Goal: Information Seeking & Learning: Learn about a topic

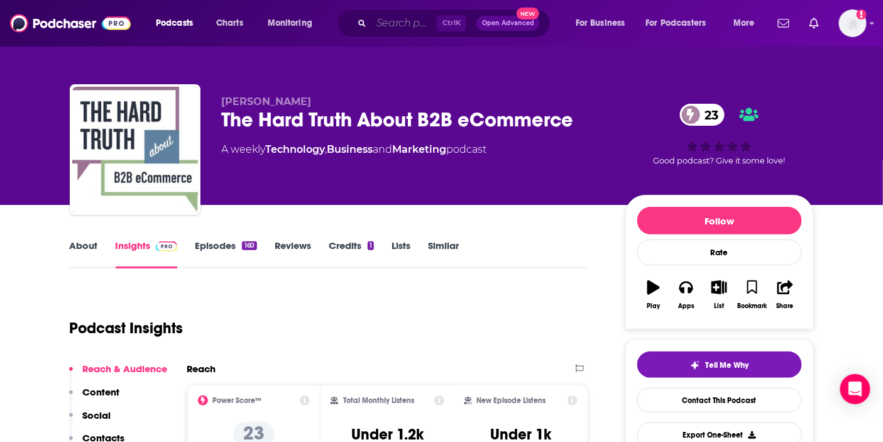
click at [380, 26] on input "Search podcasts, credits, & more..." at bounding box center [404, 23] width 65 height 20
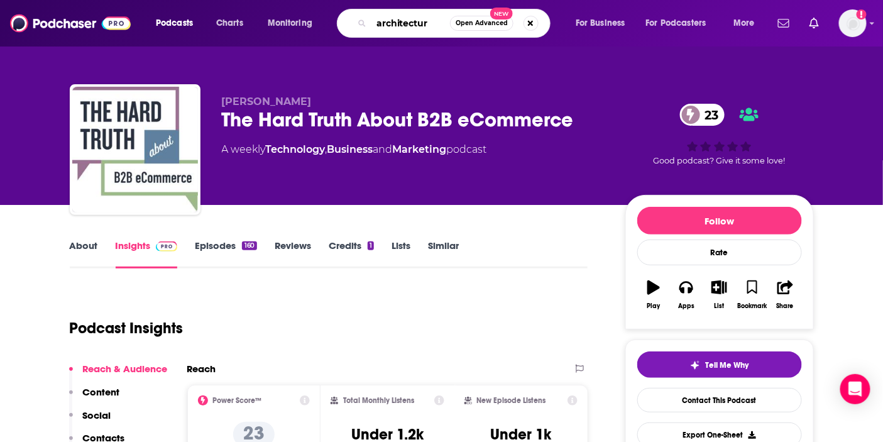
type input "architecture"
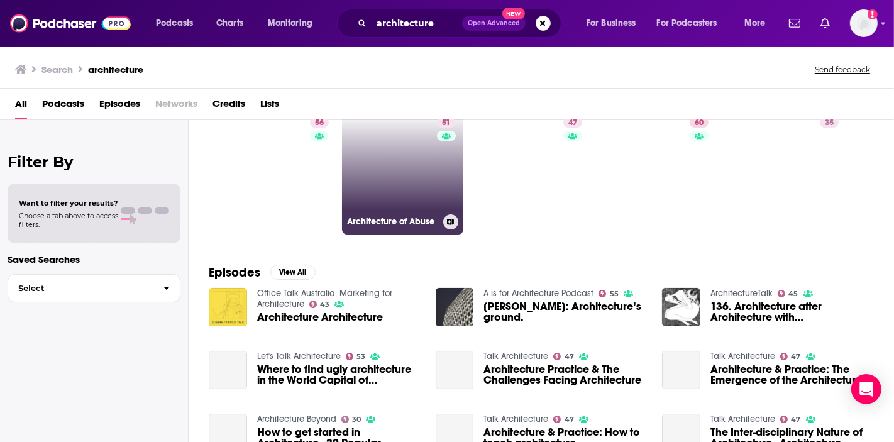
scroll to position [140, 0]
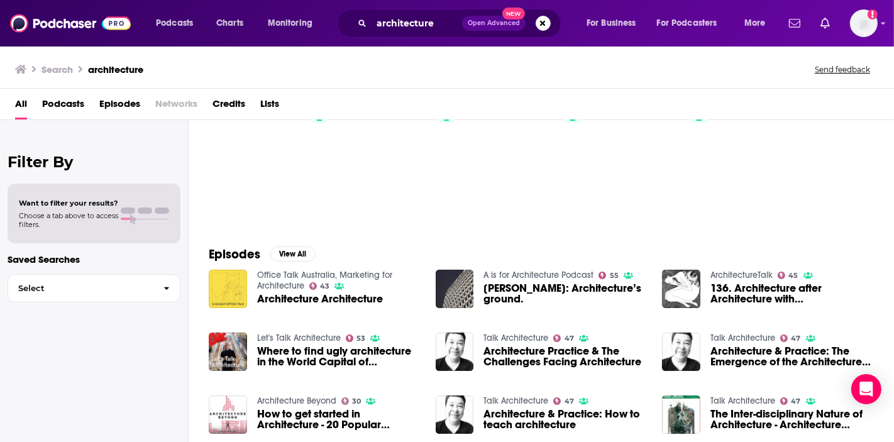
click at [38, 102] on div "All Podcasts Episodes Networks Credits Lists" at bounding box center [449, 107] width 869 height 26
click at [42, 101] on span "Podcasts" at bounding box center [63, 107] width 42 height 26
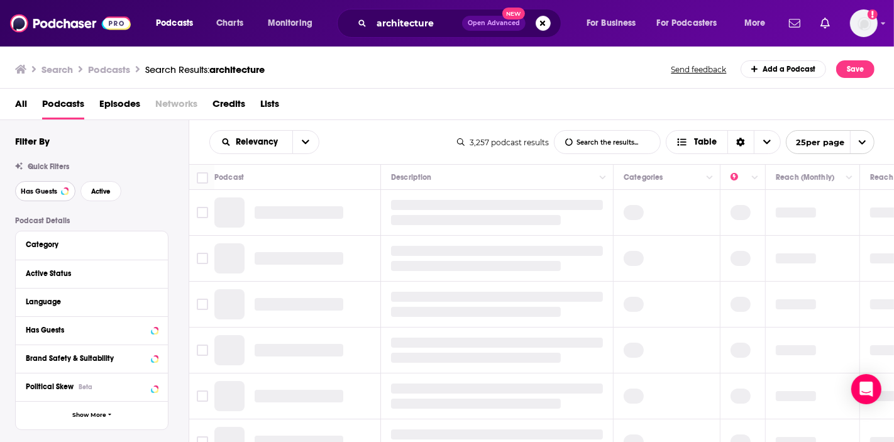
click at [55, 192] on span "Has Guests" at bounding box center [39, 191] width 36 height 7
click at [98, 193] on span "Active" at bounding box center [100, 191] width 19 height 7
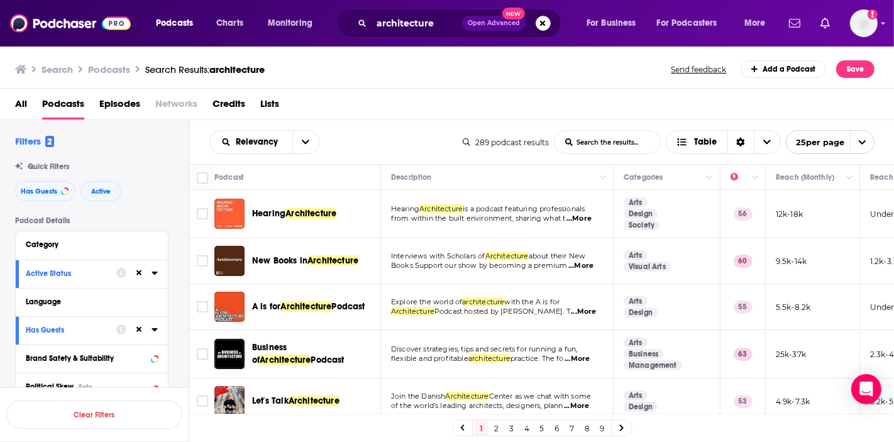
click at [589, 218] on span "...More" at bounding box center [579, 219] width 25 height 10
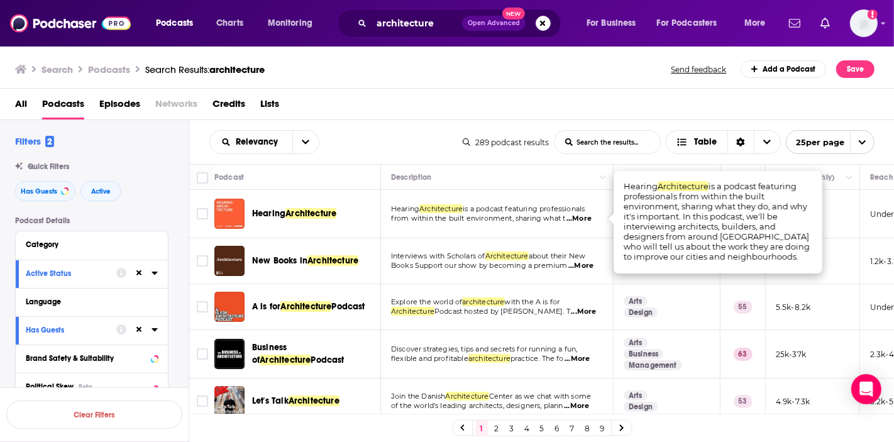
click at [209, 213] on icon "Toggle select row" at bounding box center [202, 213] width 15 height 15
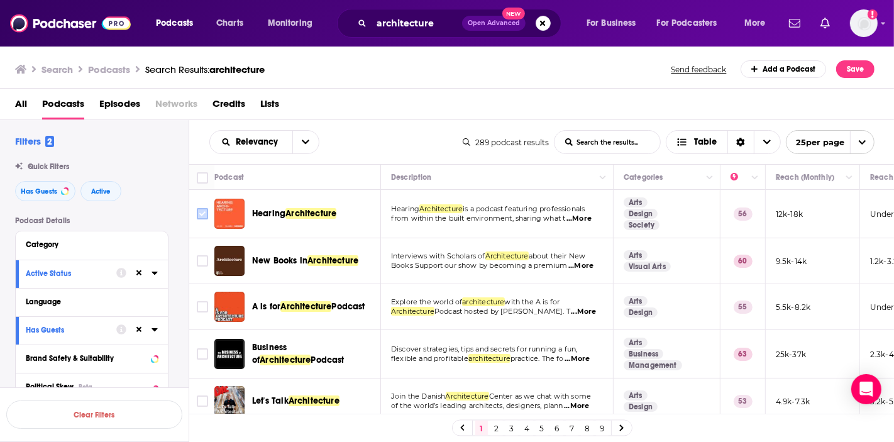
click at [197, 216] on input "Toggle select row" at bounding box center [202, 213] width 11 height 11
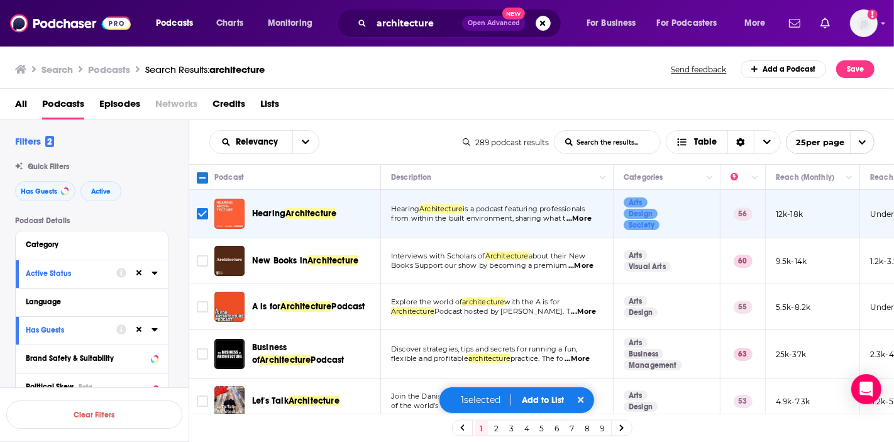
click at [582, 311] on span "...More" at bounding box center [583, 312] width 25 height 10
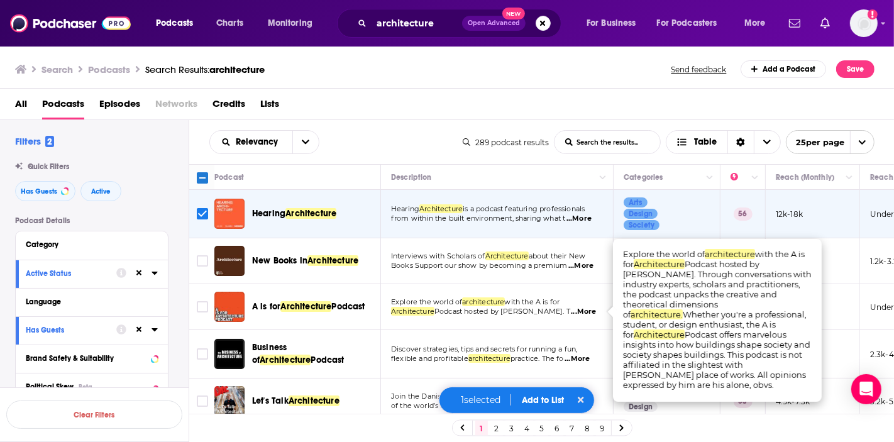
click at [582, 311] on span "...More" at bounding box center [583, 312] width 25 height 10
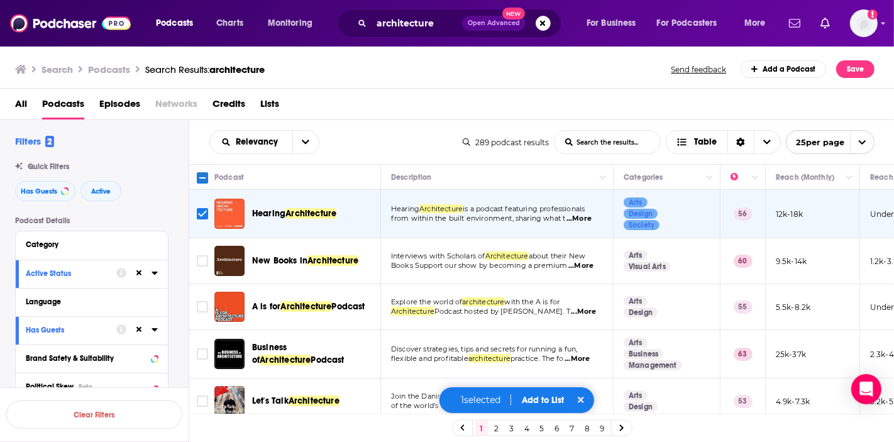
scroll to position [70, 0]
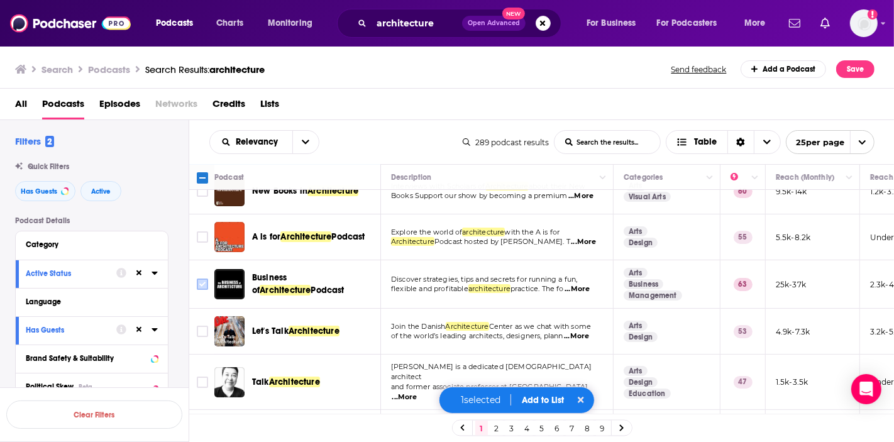
click at [207, 279] on input "Toggle select row" at bounding box center [202, 284] width 11 height 11
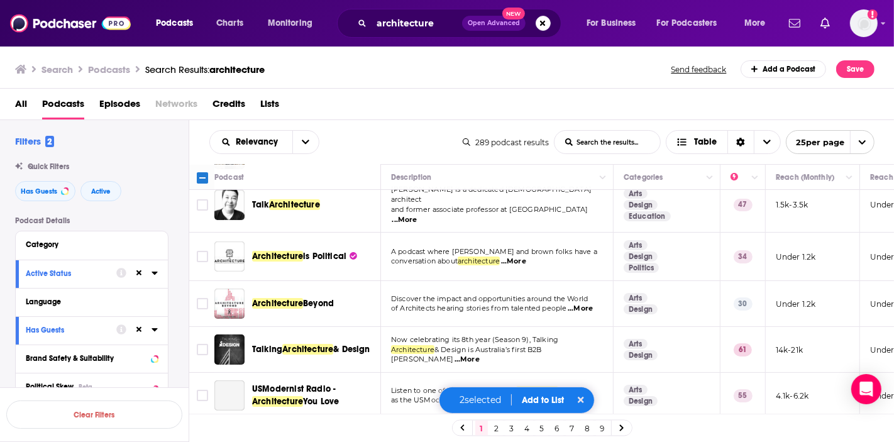
scroll to position [279, 0]
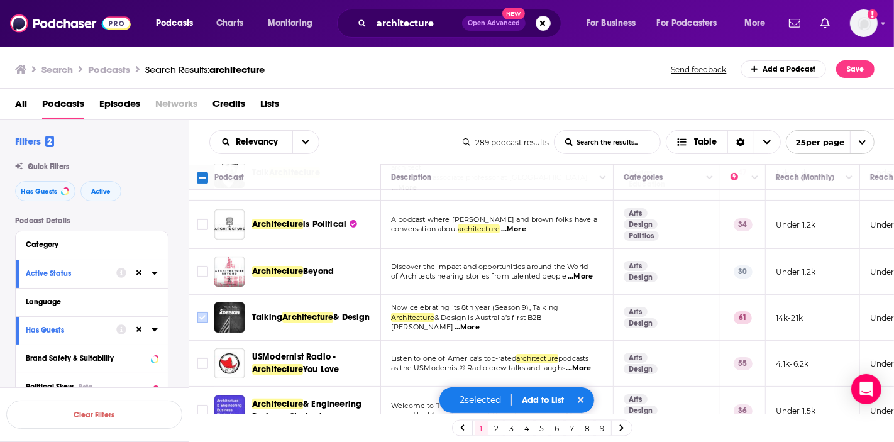
click at [200, 312] on input "Toggle select row" at bounding box center [202, 317] width 11 height 11
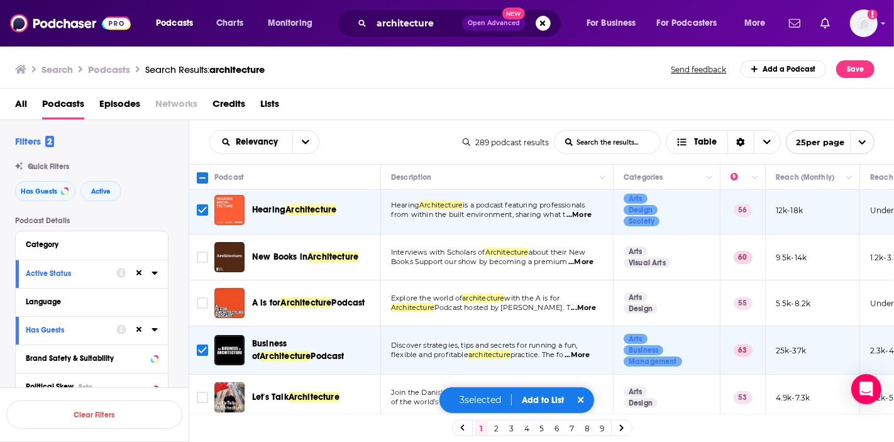
scroll to position [0, 0]
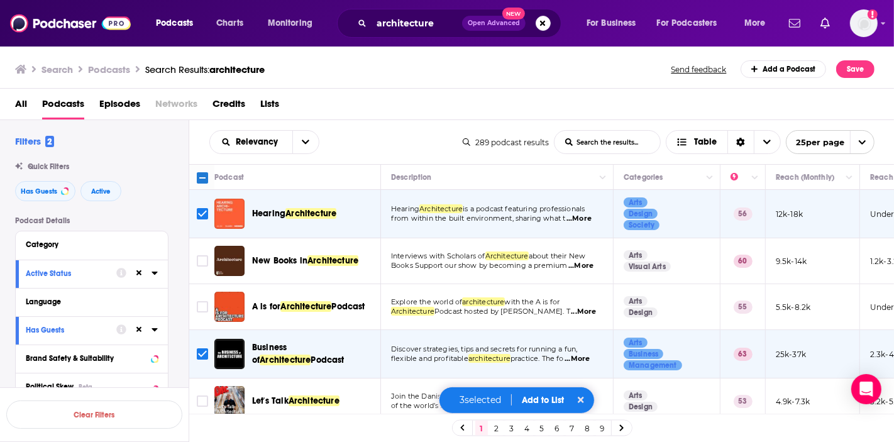
click at [536, 398] on button "Add to List" at bounding box center [543, 400] width 62 height 11
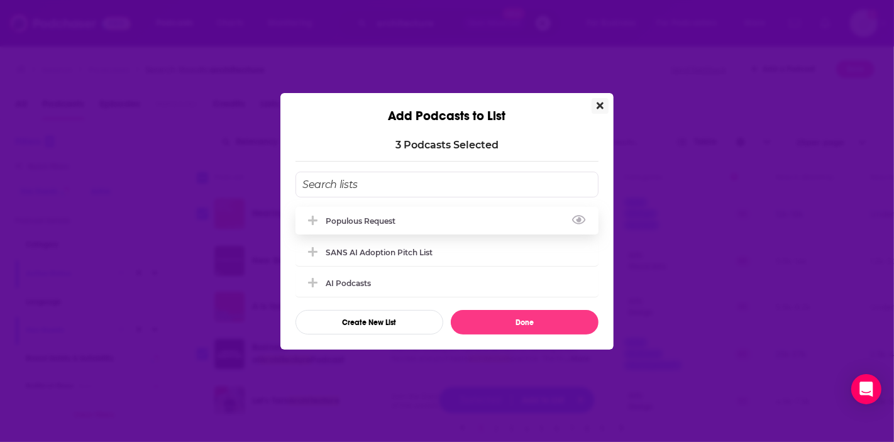
click at [345, 218] on div "Populous Request" at bounding box center [364, 220] width 77 height 9
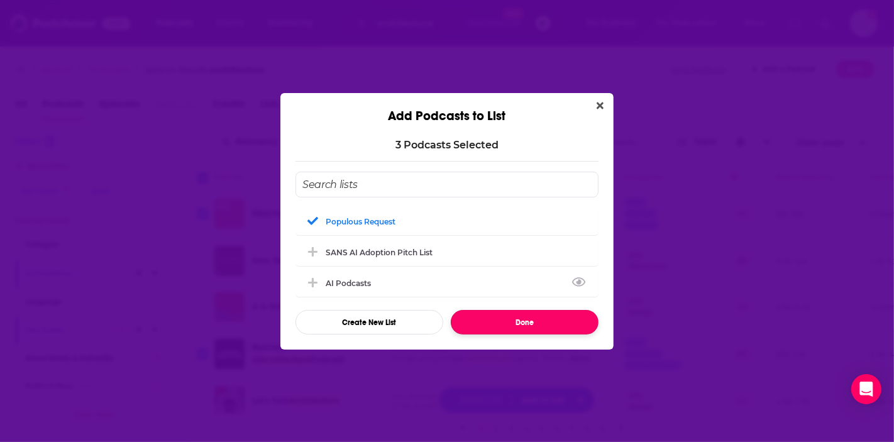
click at [522, 326] on button "Done" at bounding box center [525, 322] width 148 height 25
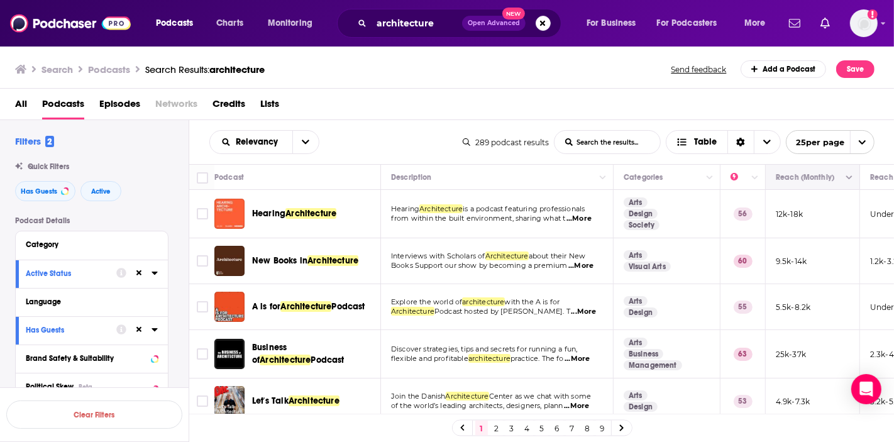
click at [845, 179] on button "Column Actions" at bounding box center [849, 177] width 15 height 15
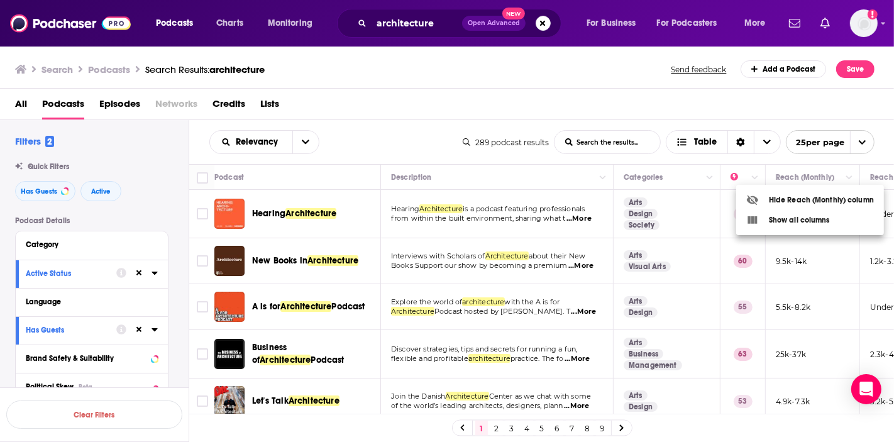
click at [846, 177] on div at bounding box center [447, 221] width 894 height 442
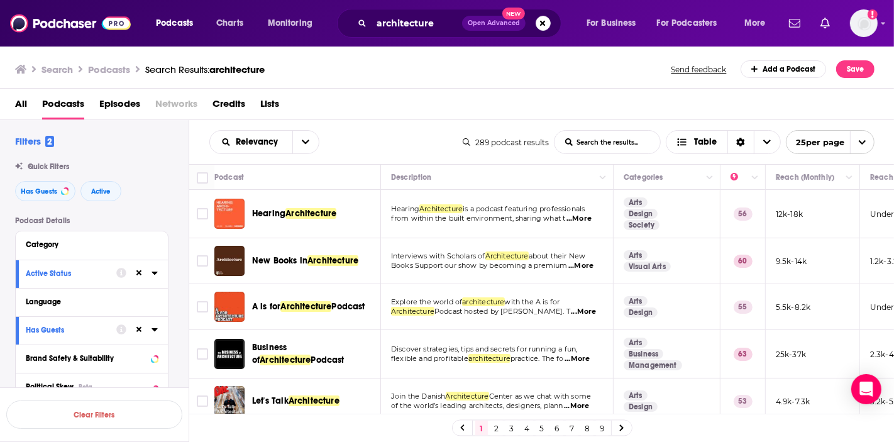
click at [846, 177] on icon "Column Actions" at bounding box center [849, 178] width 6 height 8
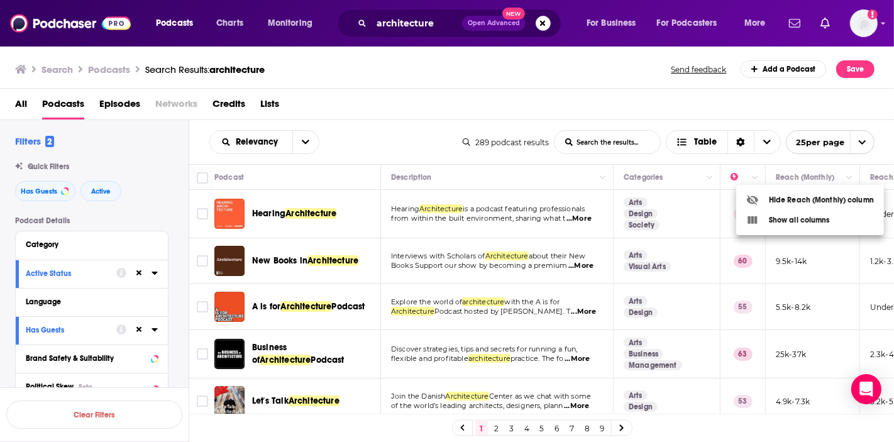
click at [846, 177] on div at bounding box center [447, 221] width 894 height 442
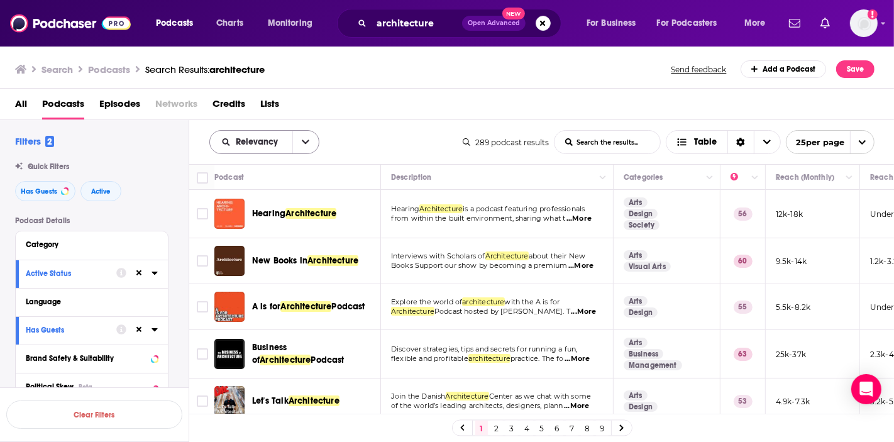
click at [306, 148] on button "open menu" at bounding box center [305, 142] width 26 height 23
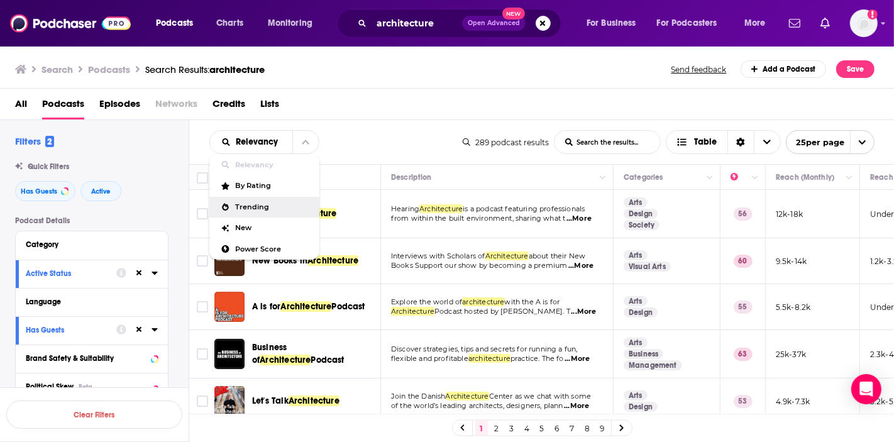
click at [404, 104] on div "All Podcasts Episodes Networks Credits Lists" at bounding box center [450, 107] width 870 height 26
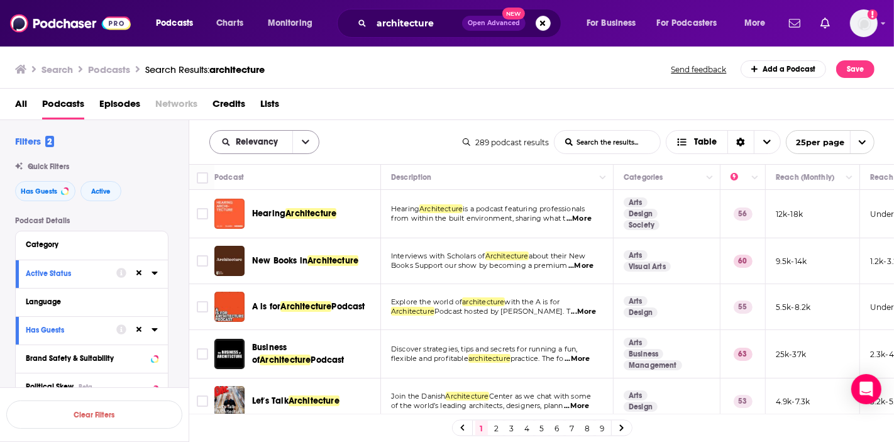
click at [297, 136] on button "open menu" at bounding box center [305, 142] width 26 height 23
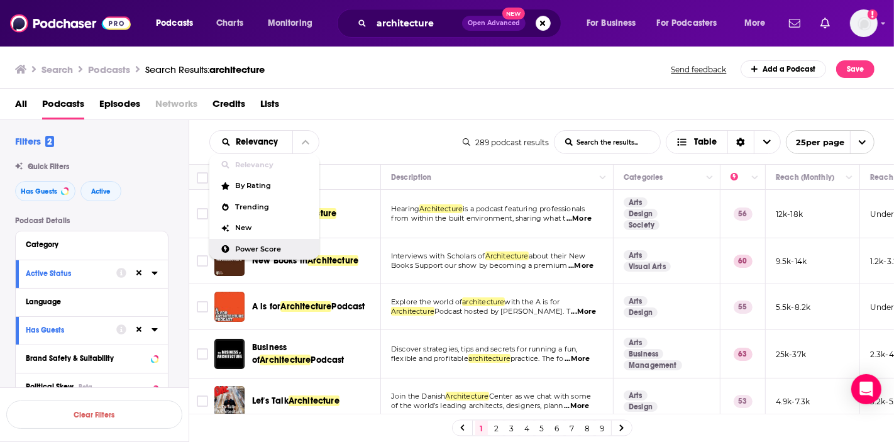
click at [256, 241] on div "Power Score" at bounding box center [264, 249] width 110 height 21
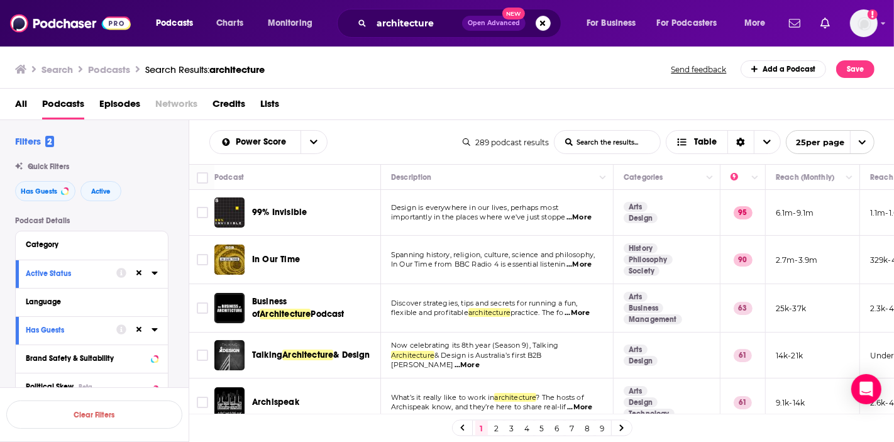
click at [587, 215] on span "...More" at bounding box center [579, 218] width 25 height 10
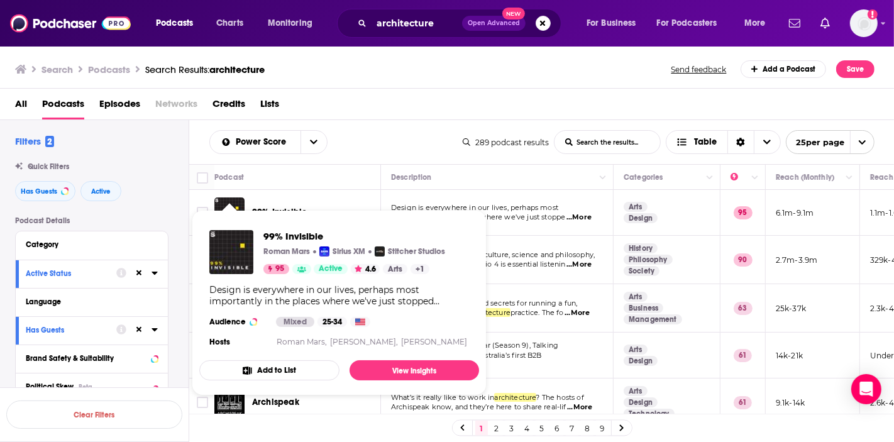
click at [202, 209] on span "99% Invisible Roman Mars Sirius XM Stitcher Studios 95 Active 4.6 Arts + 1 Desi…" at bounding box center [339, 302] width 295 height 201
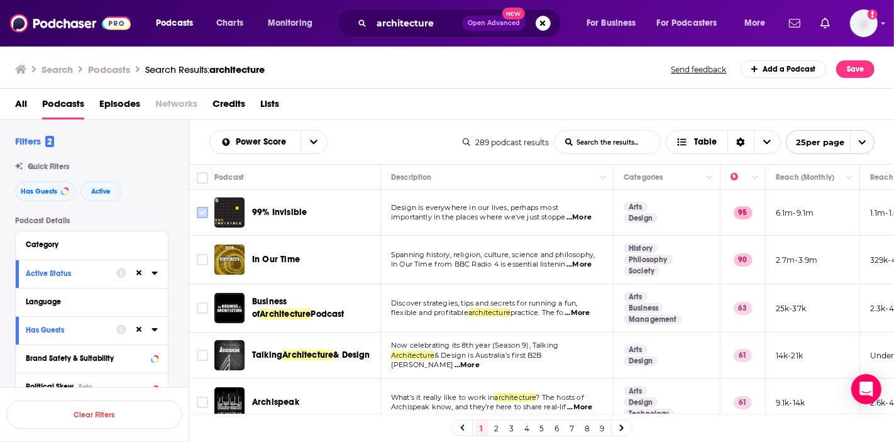
click at [205, 208] on input "Toggle select row" at bounding box center [202, 212] width 11 height 11
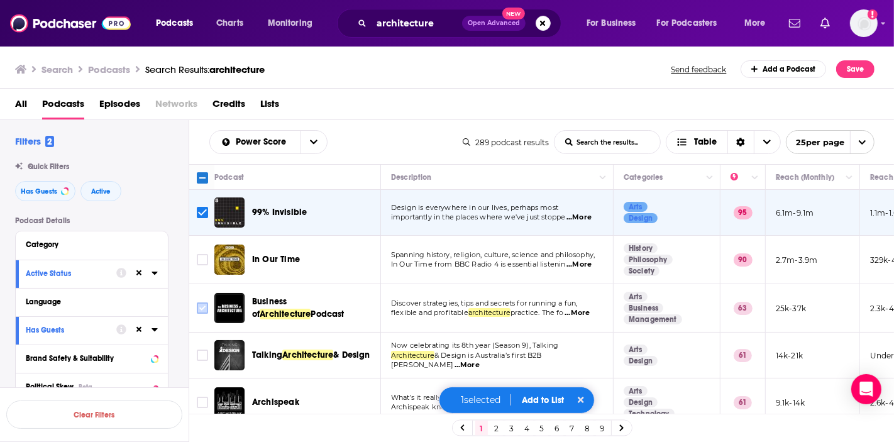
click at [197, 310] on input "Toggle select row" at bounding box center [202, 307] width 11 height 11
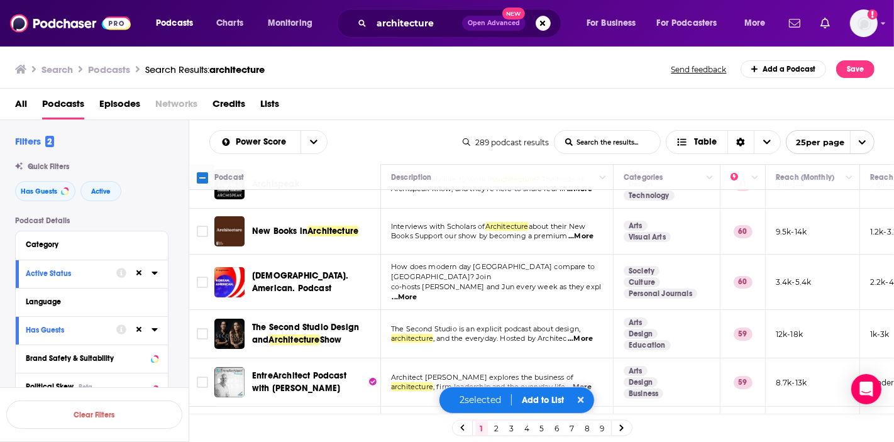
scroll to position [140, 0]
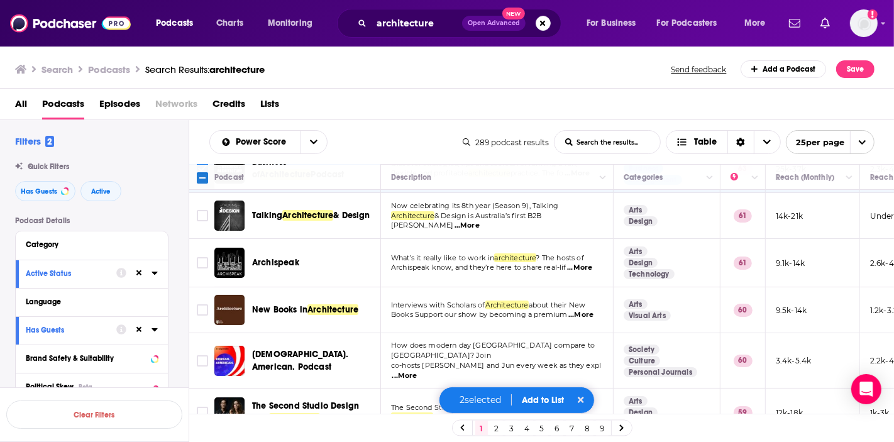
click at [527, 399] on button "Add to List" at bounding box center [543, 400] width 62 height 11
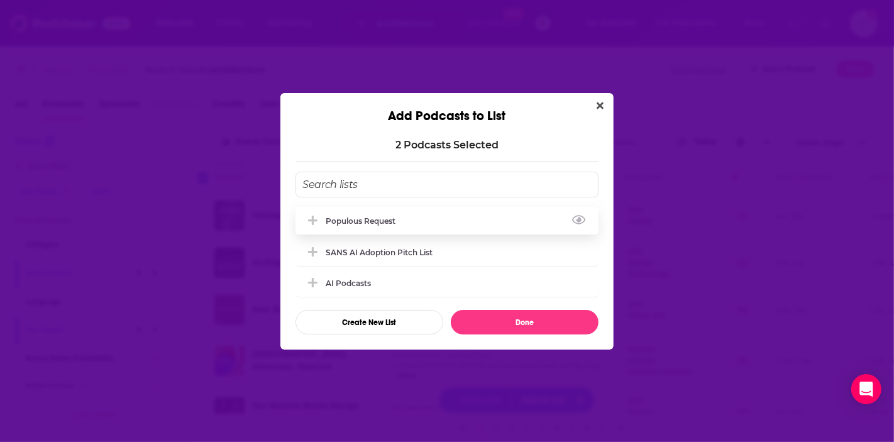
click at [429, 228] on div "Populous Request" at bounding box center [447, 221] width 303 height 28
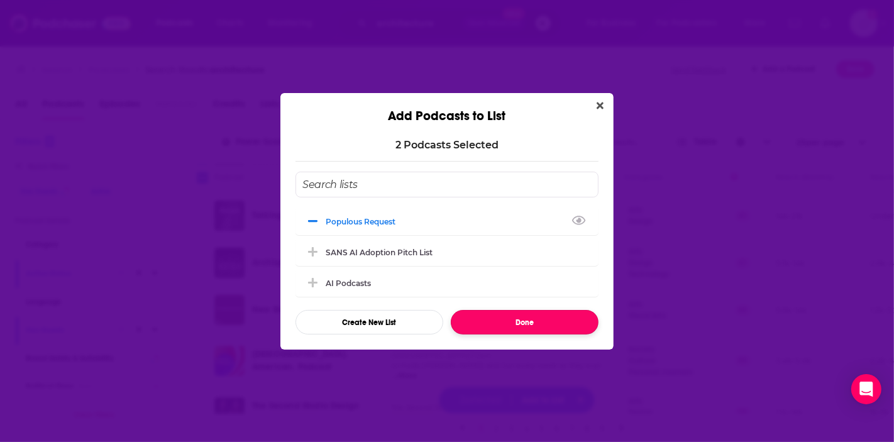
click at [516, 329] on button "Done" at bounding box center [525, 322] width 148 height 25
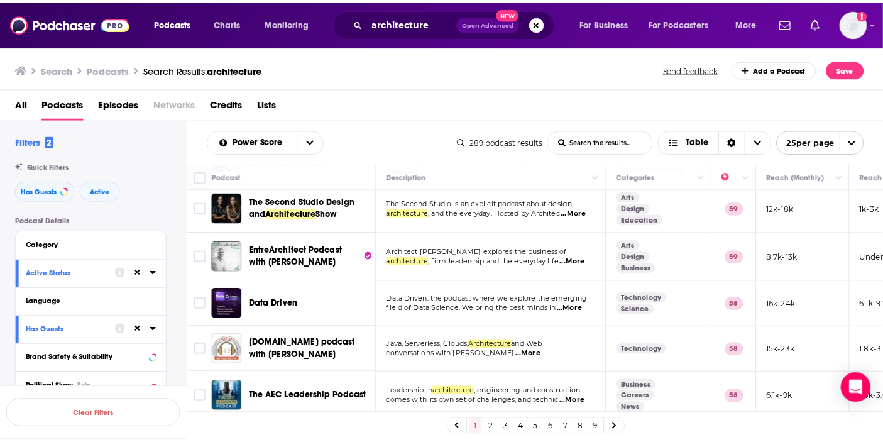
scroll to position [349, 0]
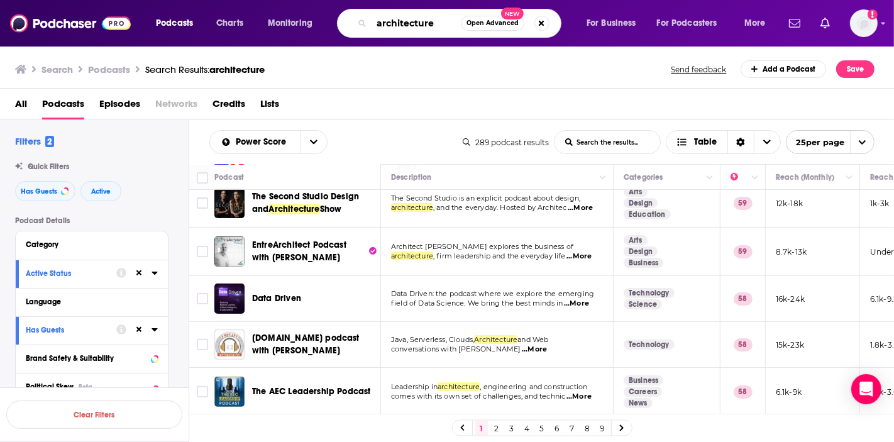
click at [430, 26] on input "architecture" at bounding box center [416, 23] width 89 height 20
type input "architectette"
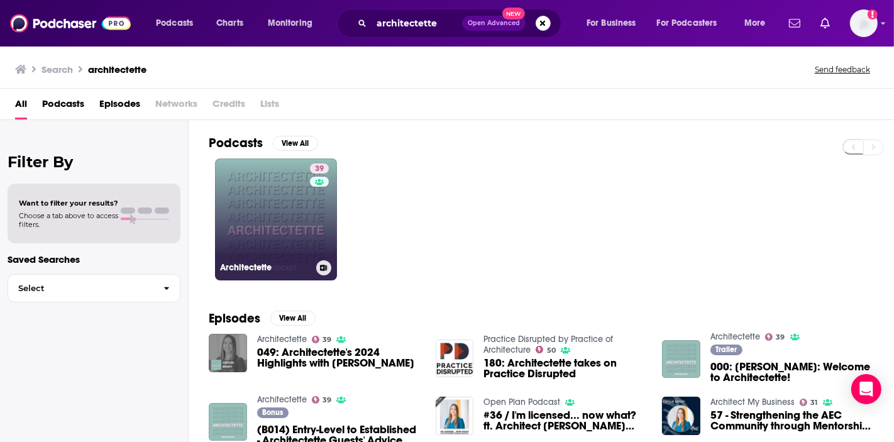
click at [253, 241] on link "39 Architectette" at bounding box center [276, 219] width 122 height 122
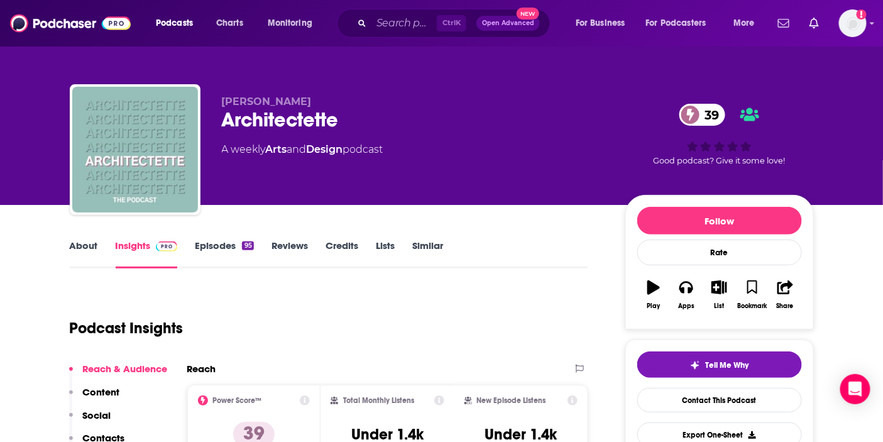
scroll to position [140, 0]
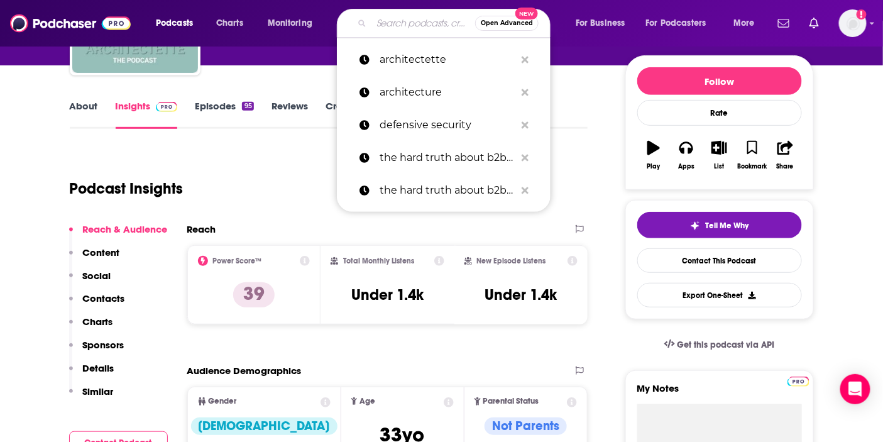
click at [392, 22] on input "Search podcasts, credits, & more..." at bounding box center [424, 23] width 104 height 20
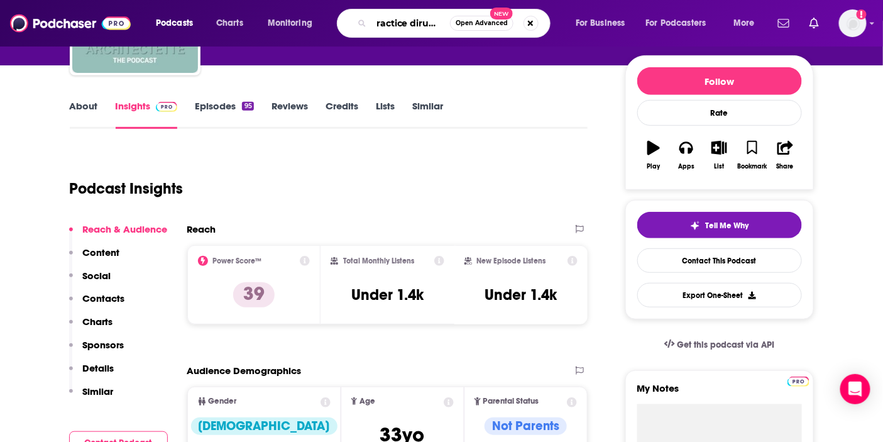
type input "practice dirupted"
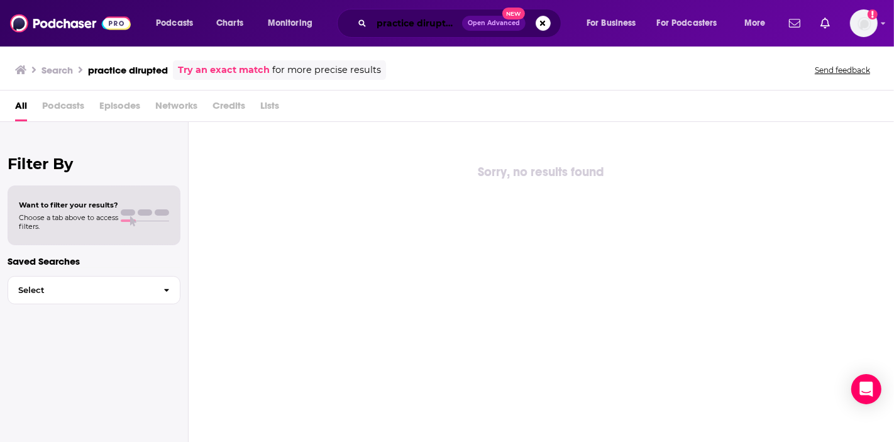
click at [423, 22] on input "practice dirupted" at bounding box center [417, 23] width 91 height 20
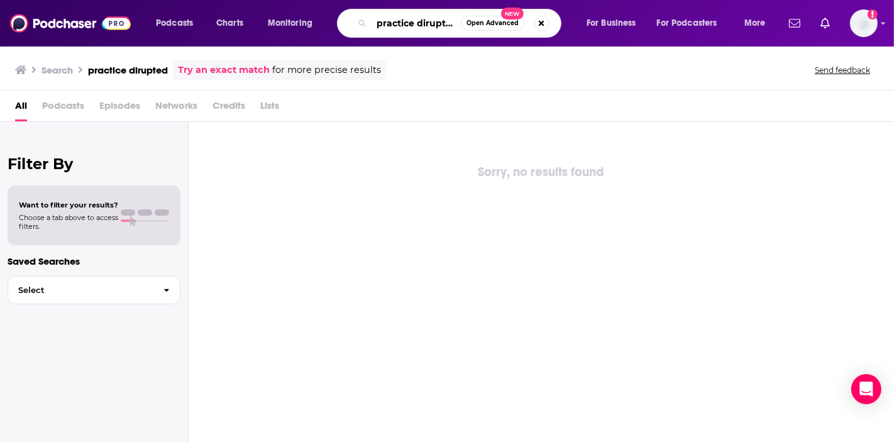
click at [423, 21] on input "practice dirupted" at bounding box center [416, 23] width 89 height 20
type input "practice disrupted"
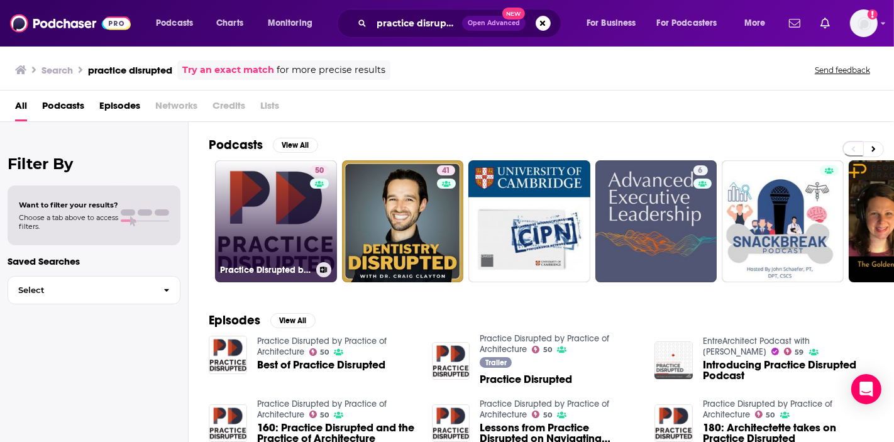
click at [275, 248] on link "50 Practice Disrupted by Practice of Architecture" at bounding box center [276, 221] width 122 height 122
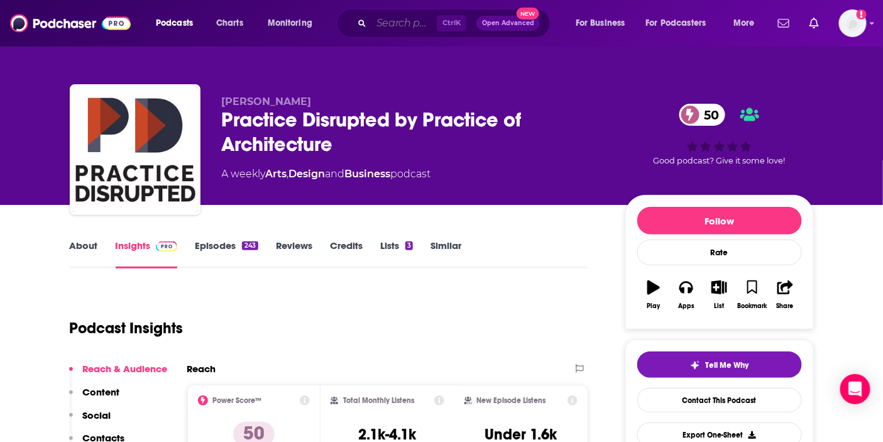
click at [400, 31] on input "Search podcasts, credits, & more..." at bounding box center [404, 23] width 65 height 20
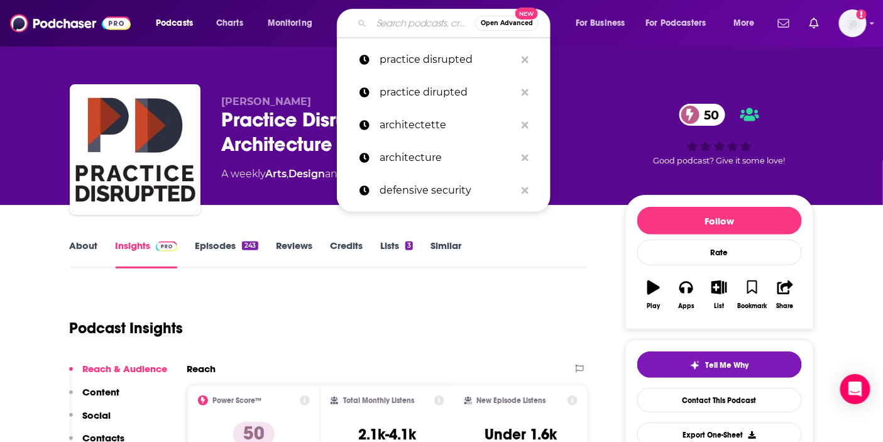
click at [401, 19] on input "Search podcasts, credits, & more..." at bounding box center [424, 23] width 104 height 20
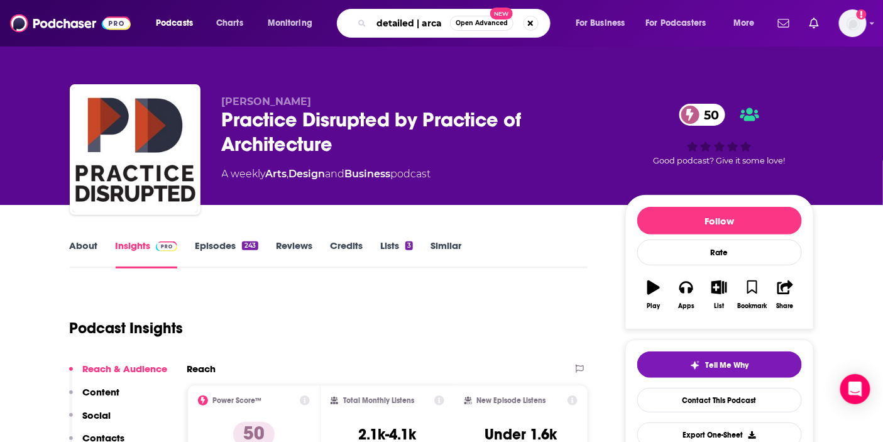
type input "detailed | arcat"
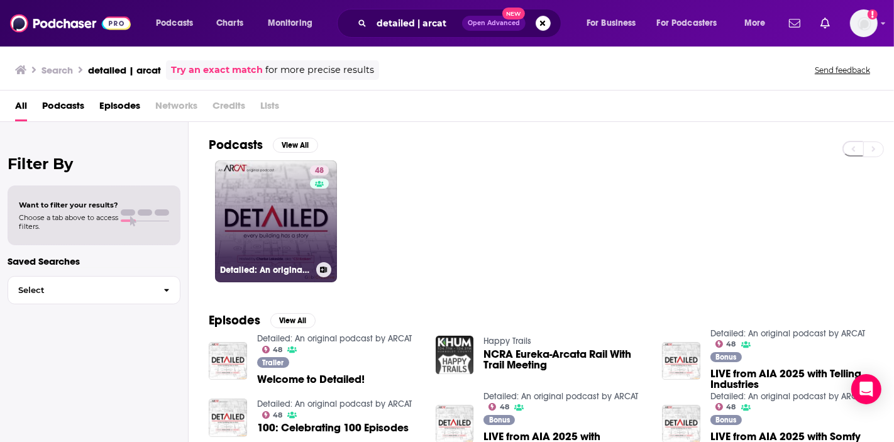
click at [315, 206] on div "48" at bounding box center [321, 213] width 22 height 97
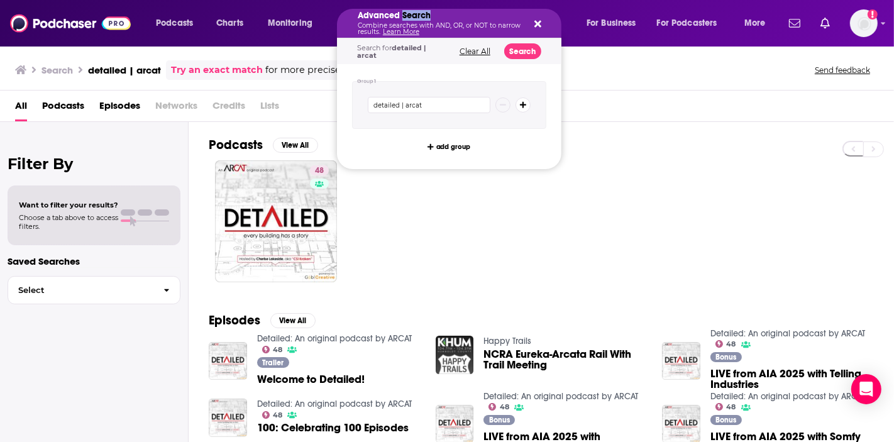
click at [426, 16] on h5 "Advanced Search" at bounding box center [439, 15] width 163 height 9
click at [543, 16] on div "Advanced Search Combine searches with AND, OR, or NOT to narrow results. Learn …" at bounding box center [449, 23] width 224 height 29
click at [538, 23] on icon "Search podcasts, credits, & more..." at bounding box center [537, 24] width 7 height 7
click at [401, 19] on h5 "Advanced Search" at bounding box center [439, 15] width 163 height 9
click at [535, 23] on icon "Search podcasts, credits, & more..." at bounding box center [537, 24] width 7 height 10
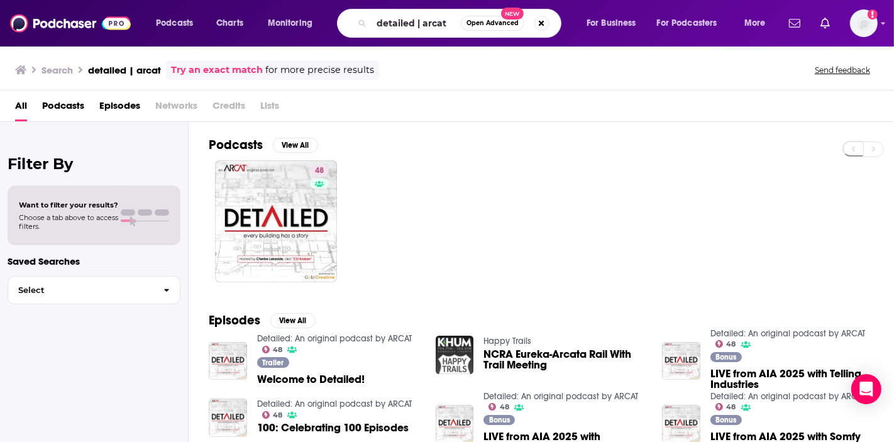
click at [414, 38] on div "Podcasts Charts Monitoring detailed | arcat Open Advanced New For Business For …" at bounding box center [447, 23] width 894 height 47
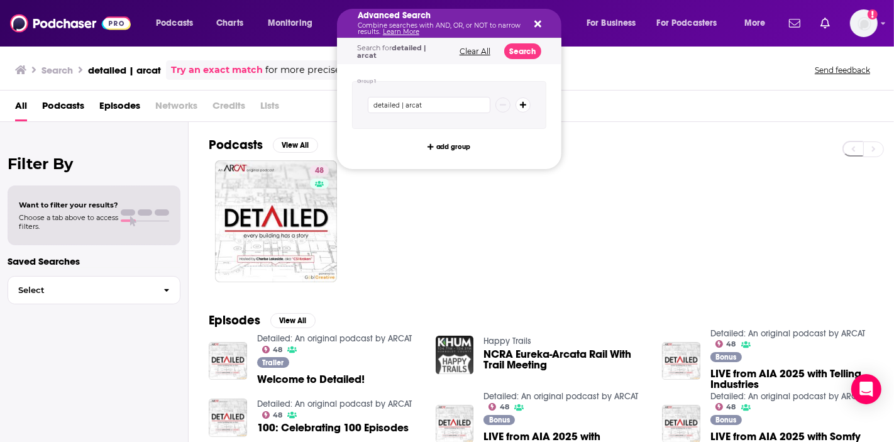
click at [410, 28] on link "Learn More" at bounding box center [401, 32] width 36 height 8
click at [88, 31] on img at bounding box center [70, 23] width 121 height 24
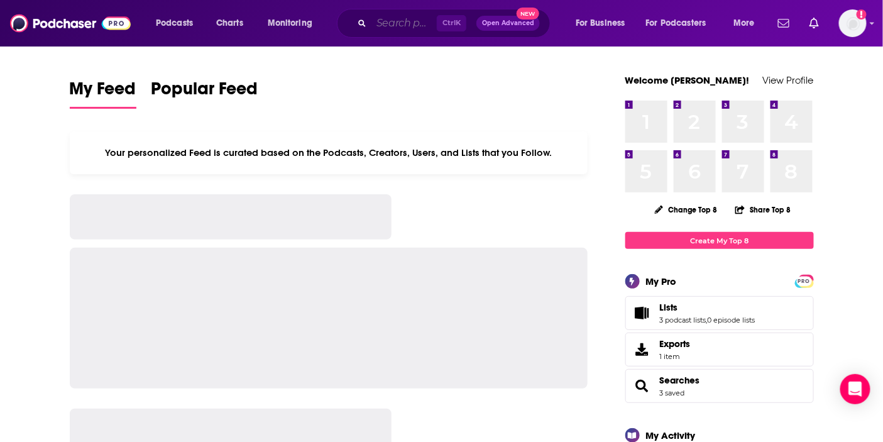
click at [424, 23] on input "Search podcasts, credits, & more..." at bounding box center [404, 23] width 65 height 20
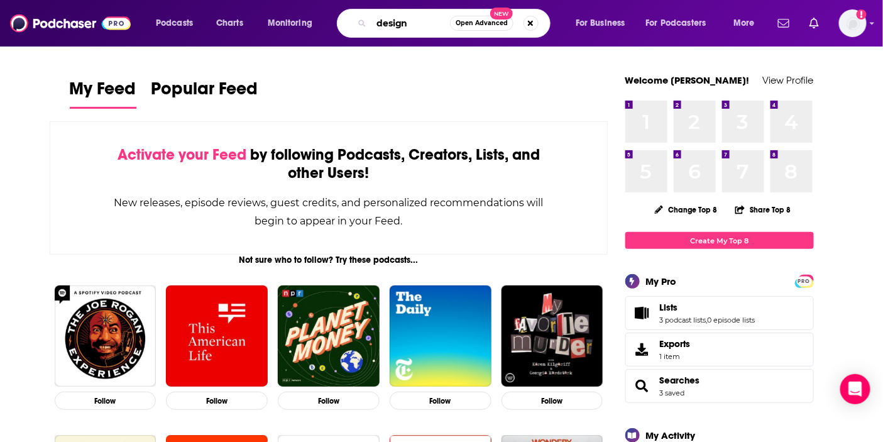
type input "design"
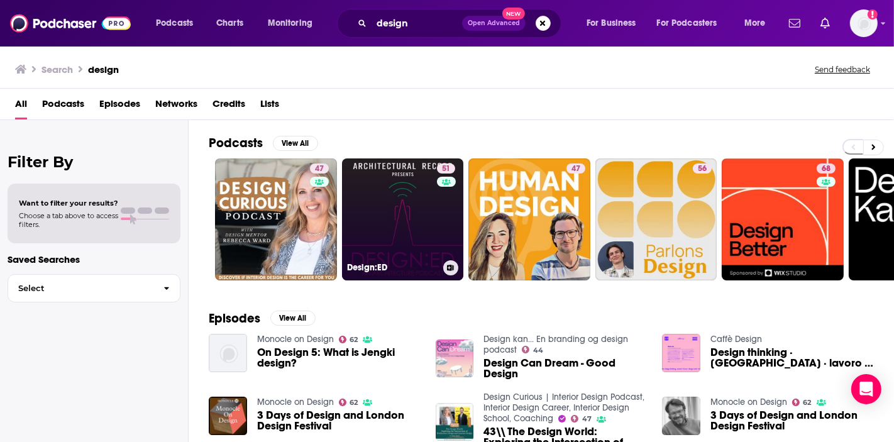
click at [391, 225] on link "51 Design:ED" at bounding box center [403, 219] width 122 height 122
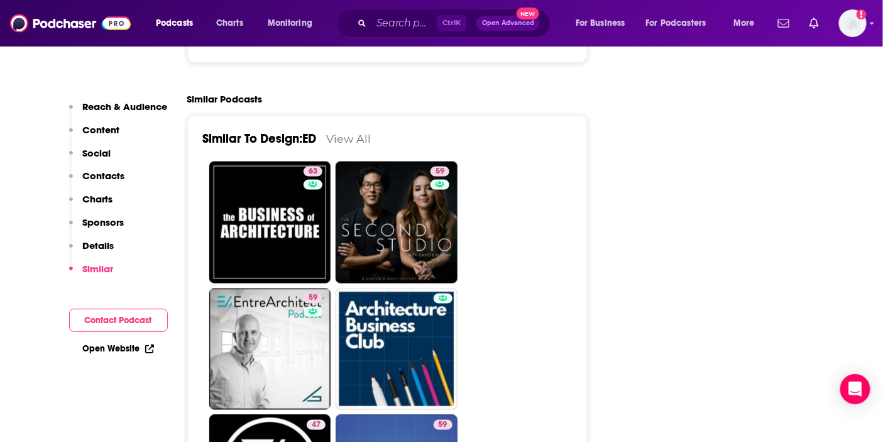
scroll to position [2096, 0]
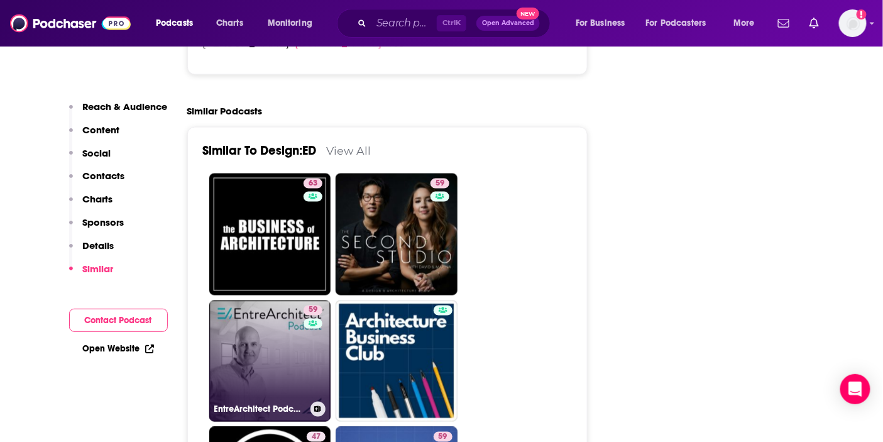
click at [220, 309] on link "59 EntreArchitect Podcast with Mark R. LePage" at bounding box center [270, 362] width 122 height 122
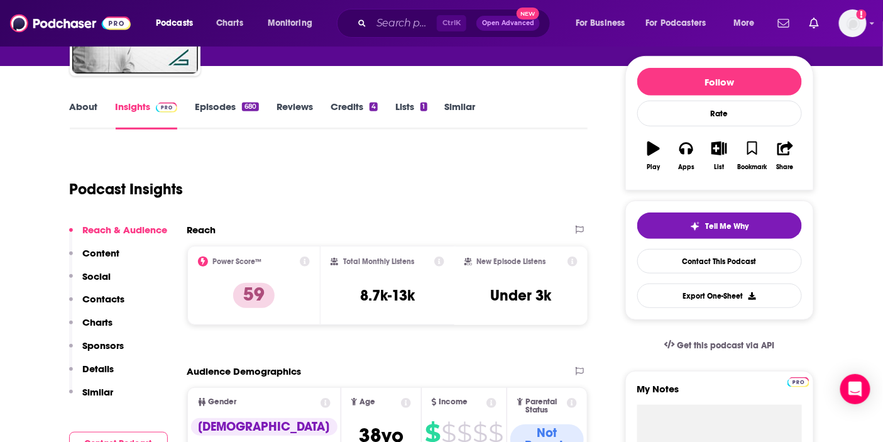
scroll to position [140, 0]
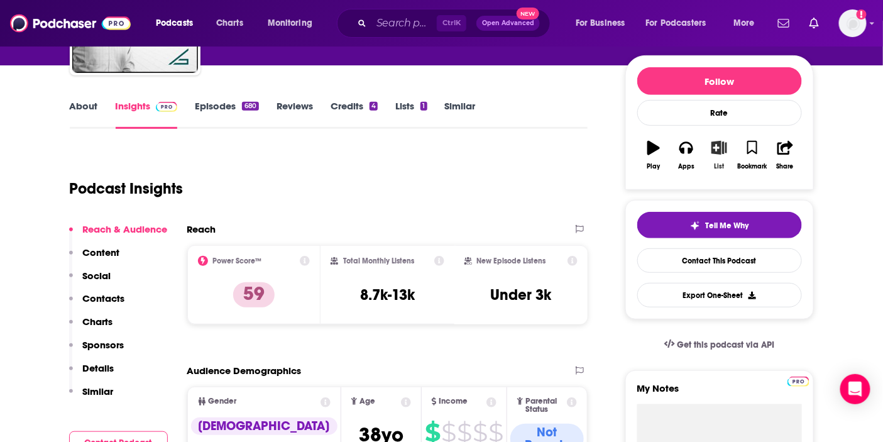
click at [717, 160] on button "List" at bounding box center [719, 155] width 33 height 45
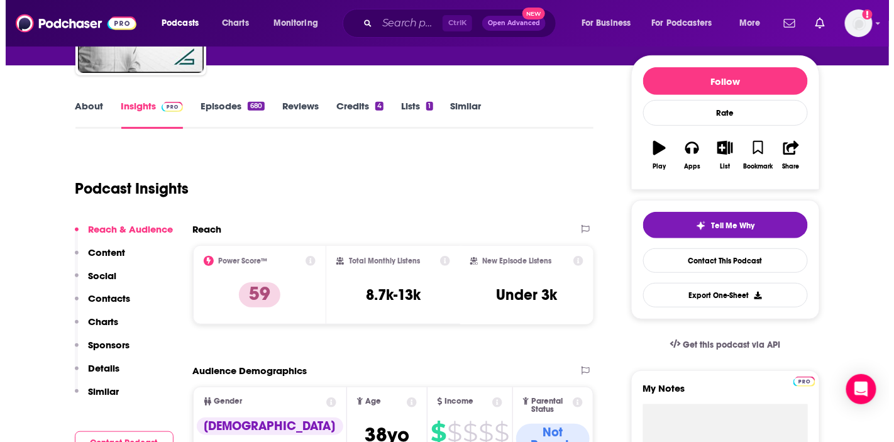
scroll to position [0, 0]
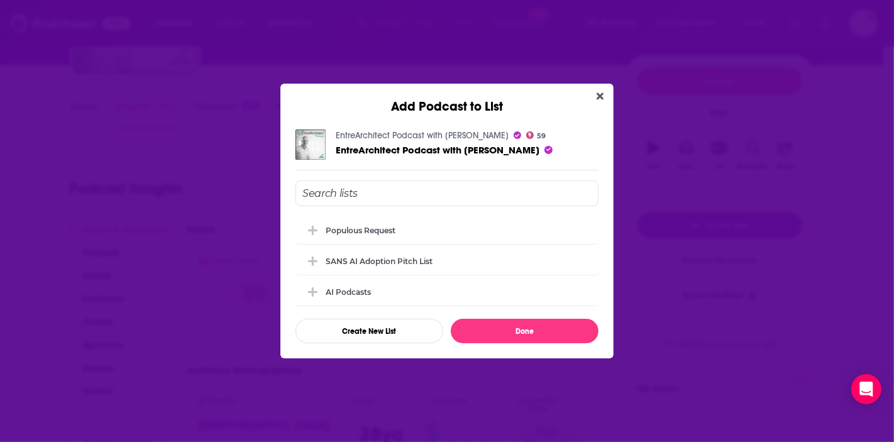
click at [418, 228] on div "Populous Request" at bounding box center [447, 230] width 303 height 28
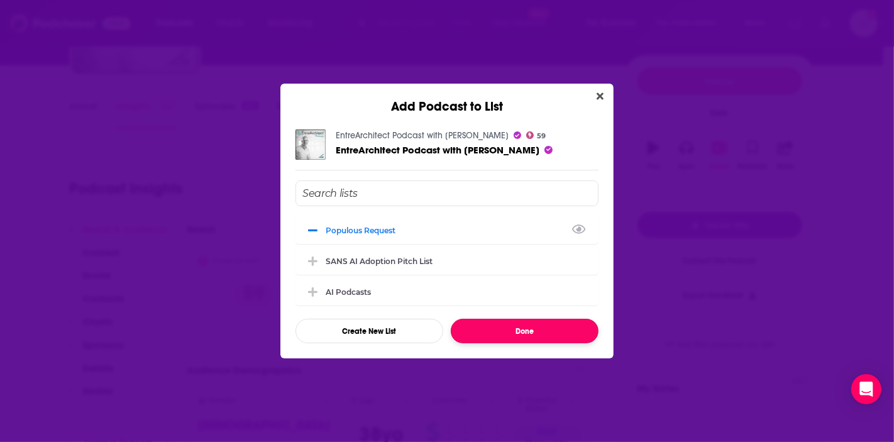
click at [522, 335] on button "Done" at bounding box center [525, 331] width 148 height 25
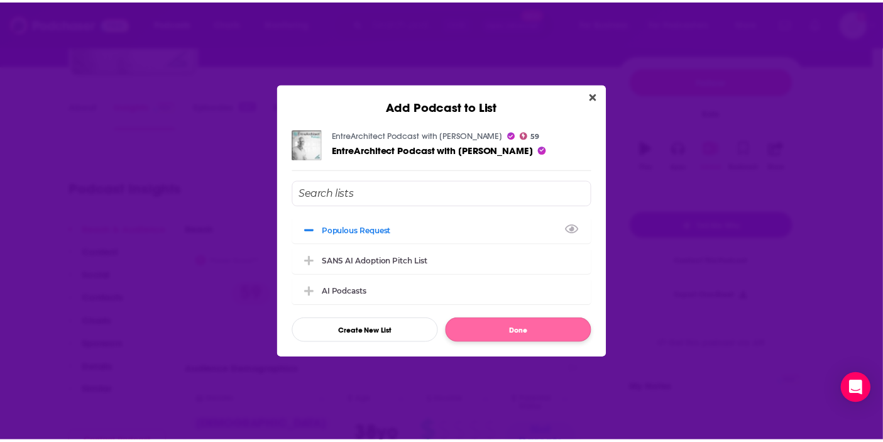
scroll to position [140, 0]
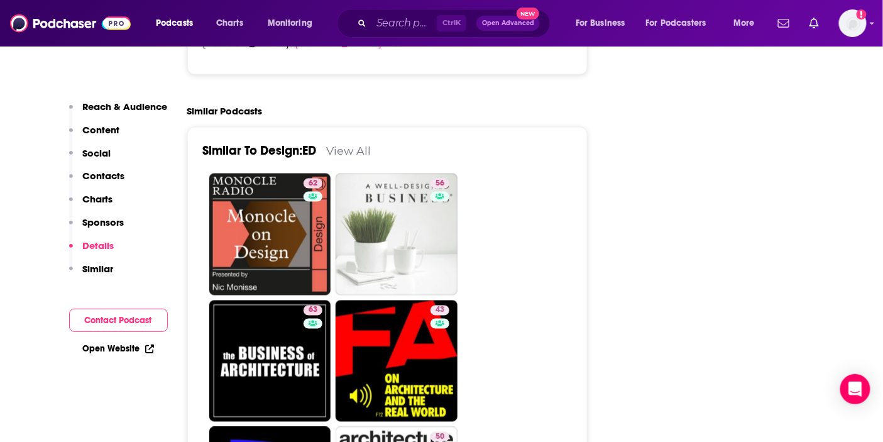
scroll to position [2235, 0]
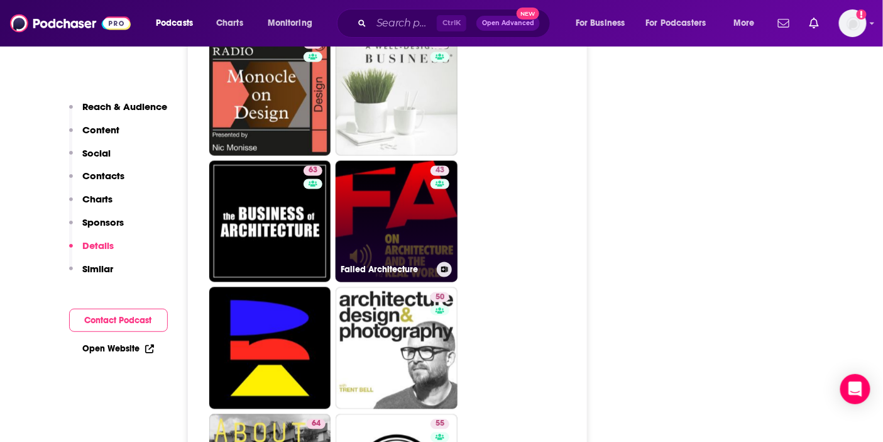
click at [375, 180] on link "43 Failed Architecture" at bounding box center [397, 222] width 122 height 122
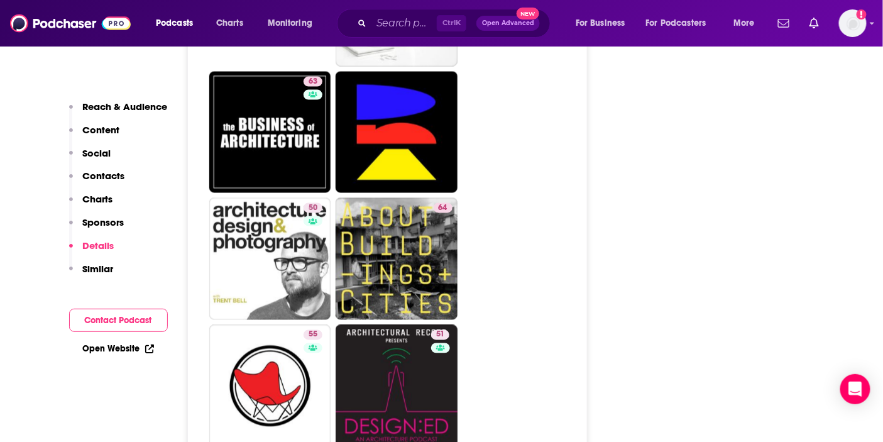
scroll to position [2235, 0]
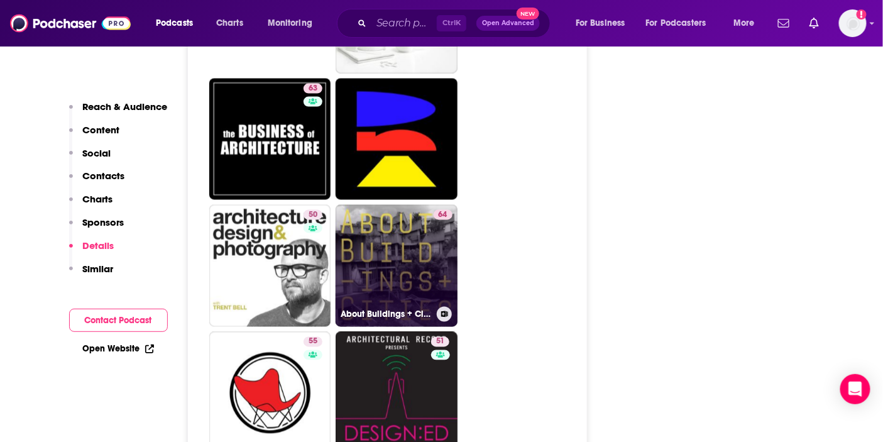
click at [406, 205] on link "64 About Buildings + Cities" at bounding box center [397, 266] width 122 height 122
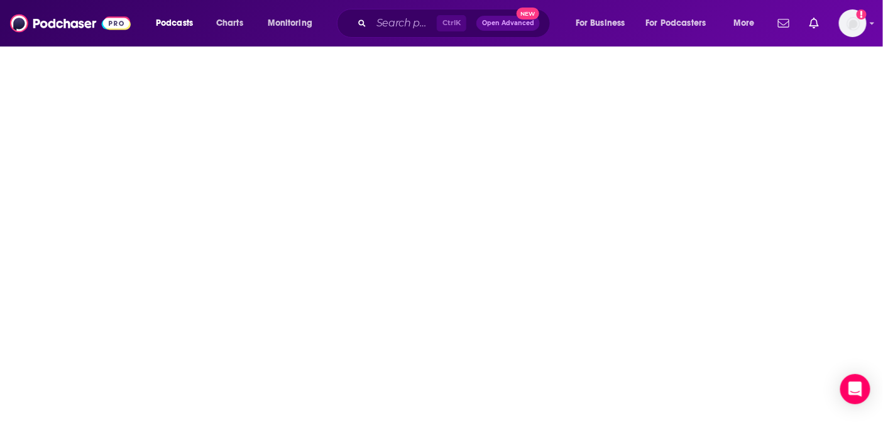
type input "https://www.podchaser.com/podcasts/about-buildings-cities-216550"
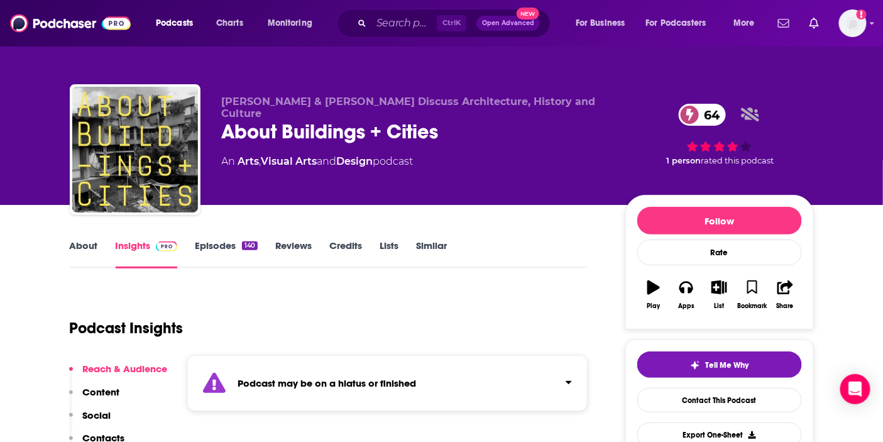
click at [236, 241] on link "Episodes 140" at bounding box center [226, 254] width 62 height 29
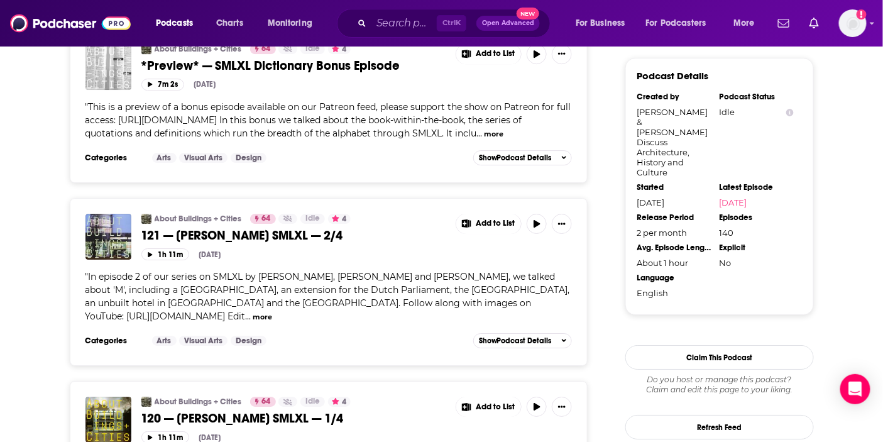
scroll to position [1258, 0]
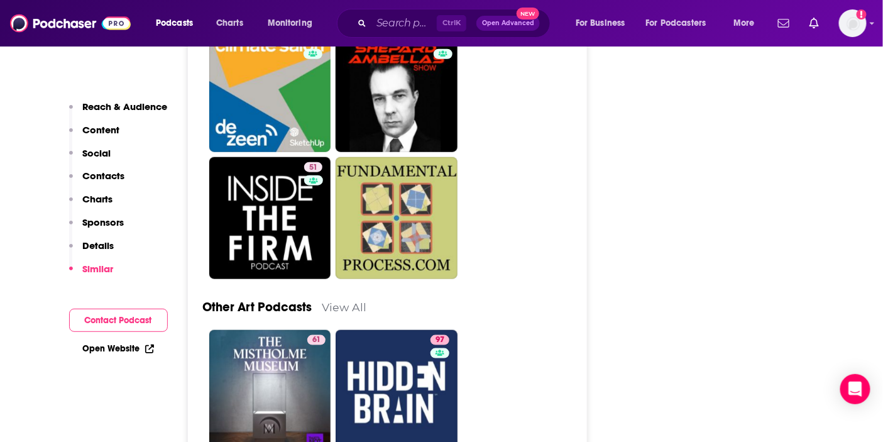
scroll to position [2934, 0]
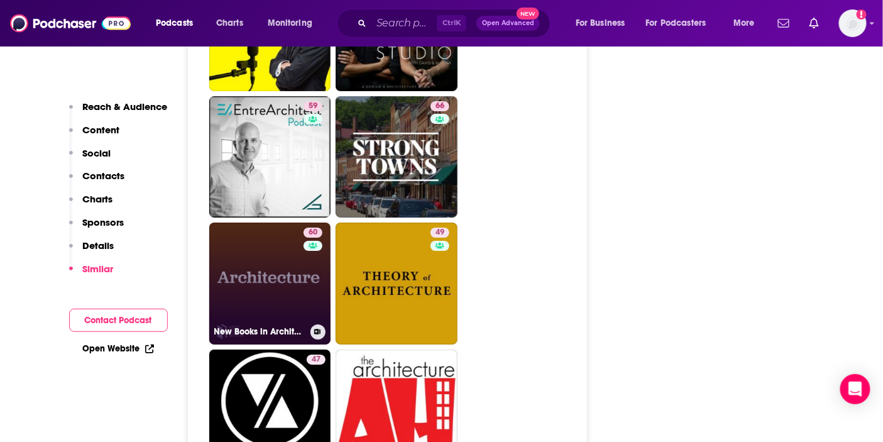
click at [279, 223] on link "60 New Books in Architecture" at bounding box center [270, 284] width 122 height 122
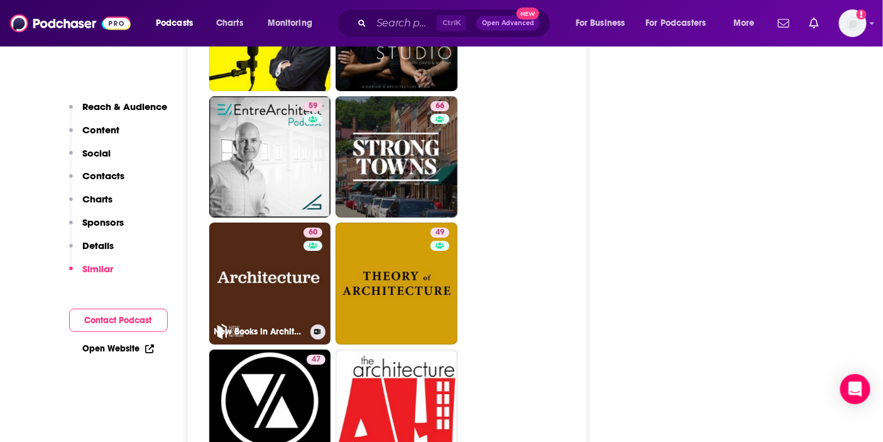
type input "https://www.podchaser.com/podcasts/new-books-in-architecture-122479"
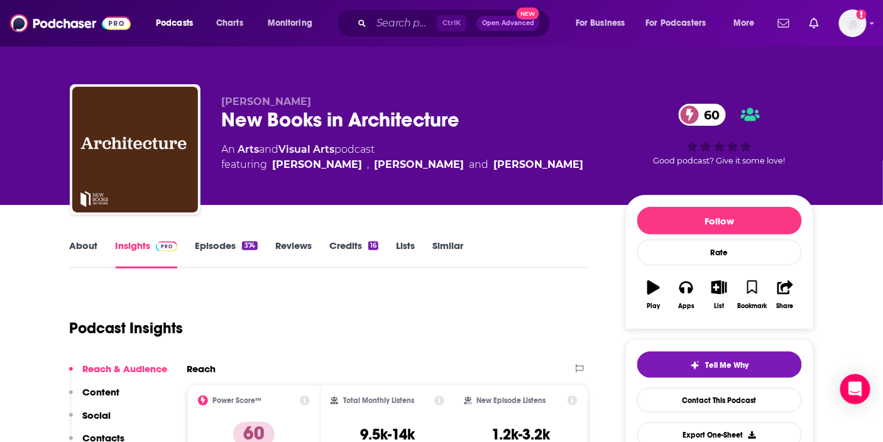
scroll to position [140, 0]
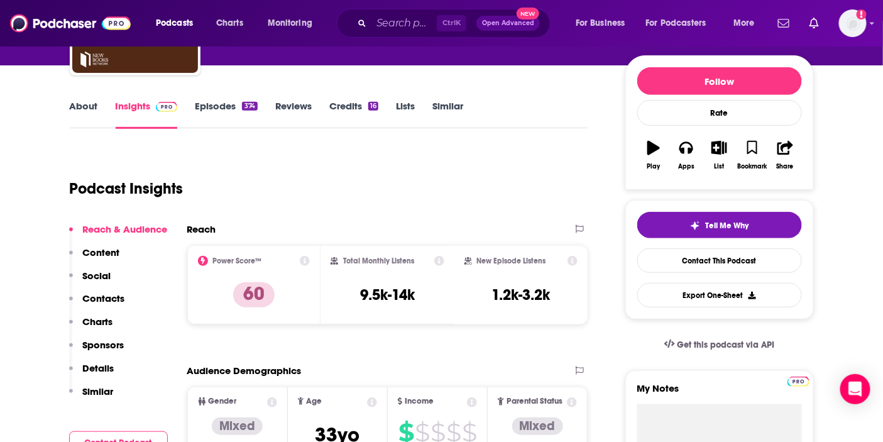
click at [211, 105] on link "Episodes 374" at bounding box center [226, 114] width 62 height 29
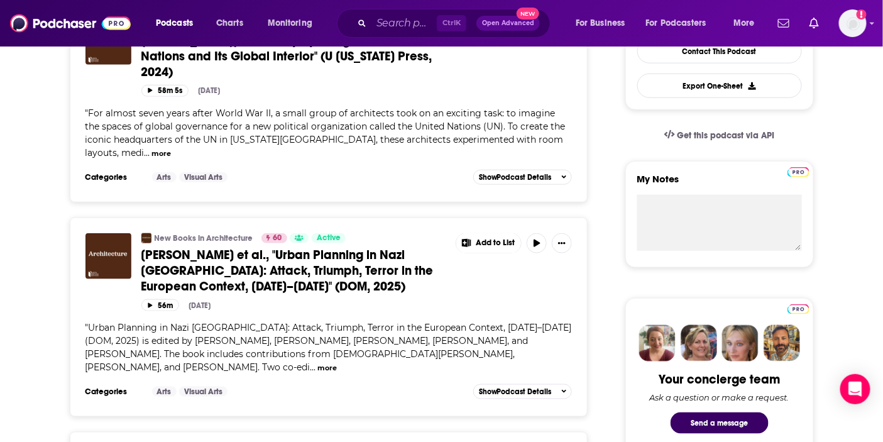
scroll to position [279, 0]
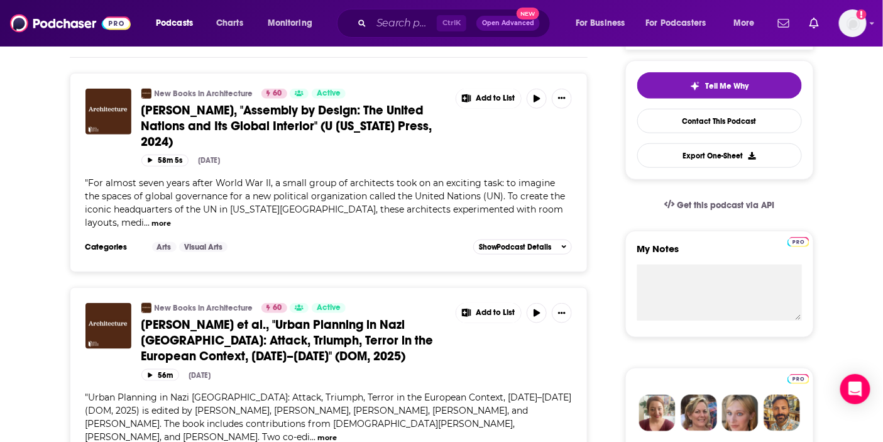
click at [171, 218] on button "more" at bounding box center [161, 223] width 19 height 11
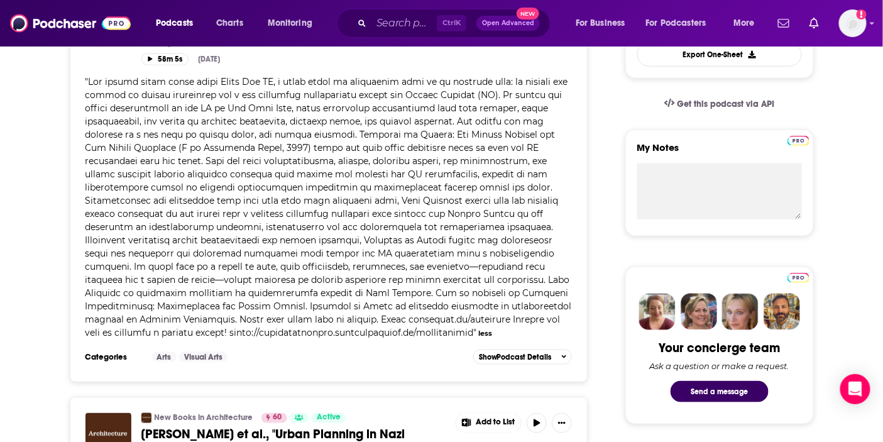
scroll to position [349, 0]
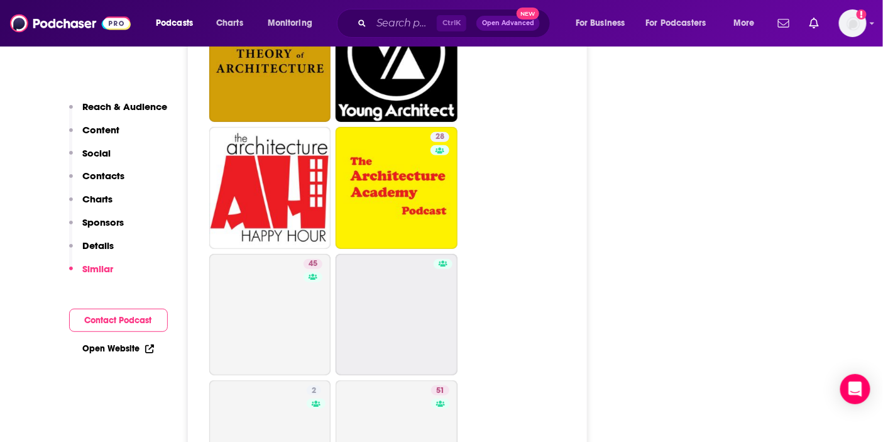
scroll to position [3283, 0]
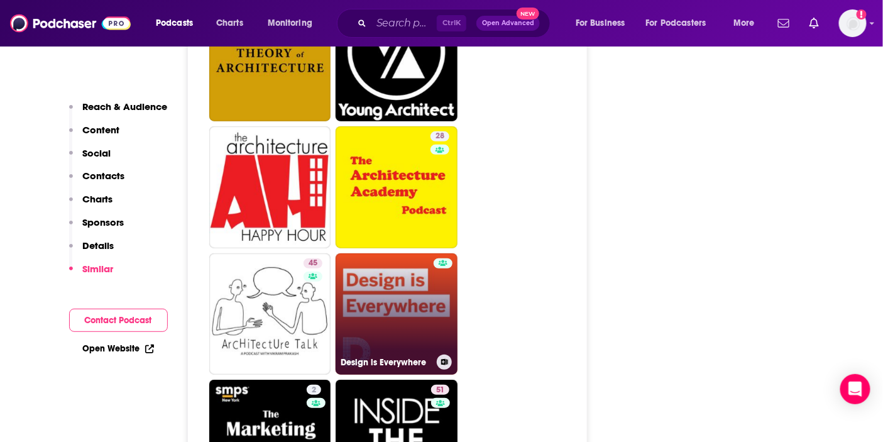
click at [424, 253] on link "Design is Everywhere" at bounding box center [397, 314] width 122 height 122
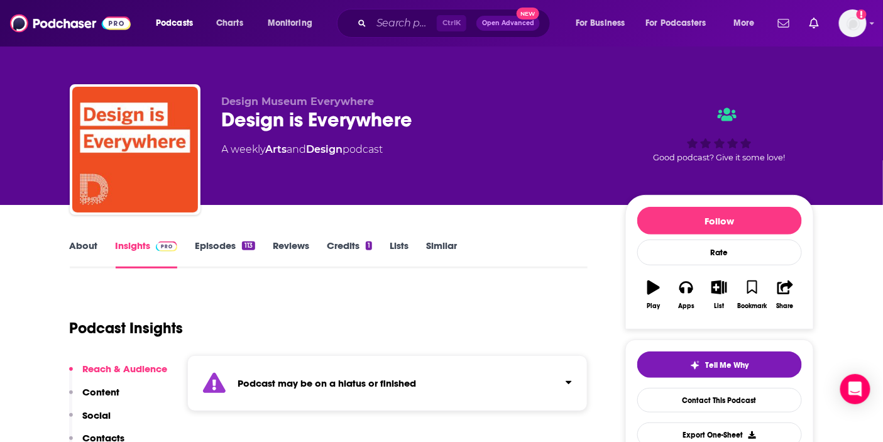
scroll to position [209, 0]
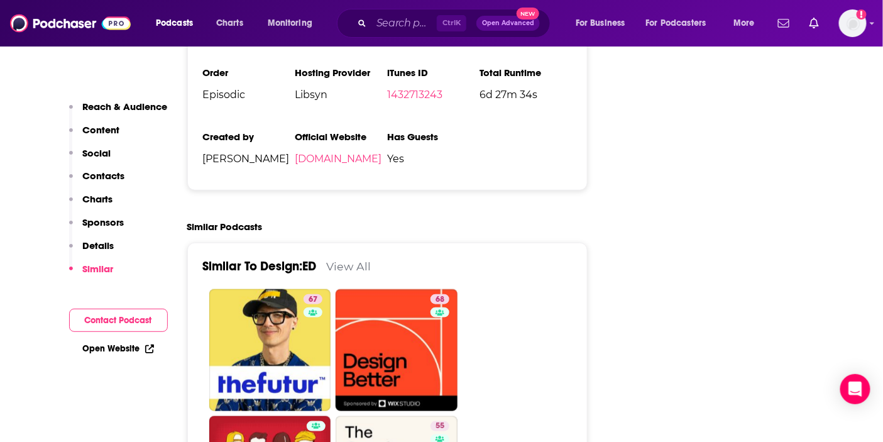
scroll to position [2096, 0]
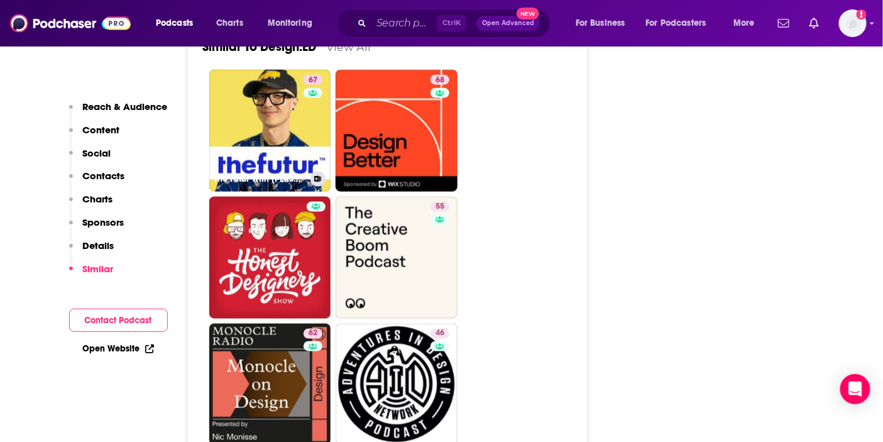
drag, startPoint x: 284, startPoint y: 88, endPoint x: 291, endPoint y: 86, distance: 7.2
click at [284, 88] on link "67 The Futur with Chris Do" at bounding box center [270, 131] width 122 height 122
type input "https://www.podchaser.com/podcasts/the-futur-with-chris-do-243827"
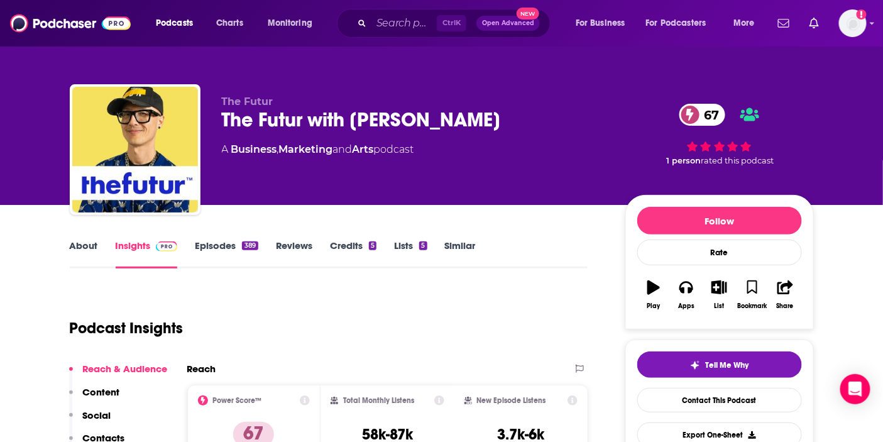
click at [87, 252] on link "About" at bounding box center [84, 254] width 28 height 29
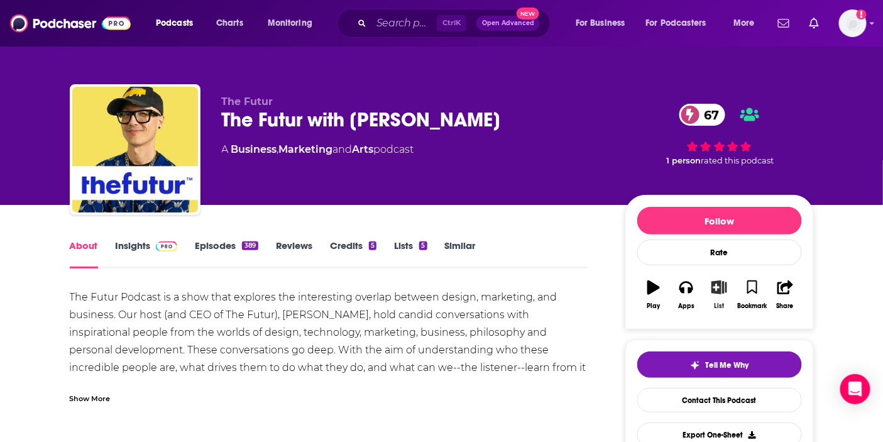
click at [717, 296] on button "List" at bounding box center [719, 294] width 33 height 45
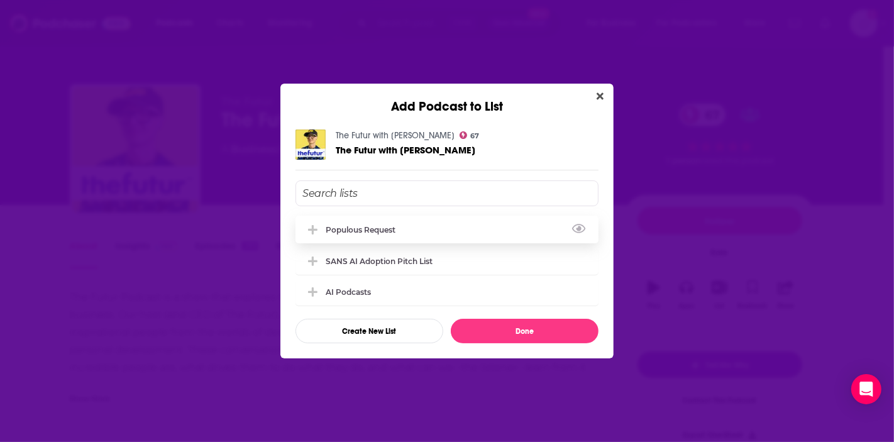
click at [424, 231] on div "Populous Request" at bounding box center [447, 230] width 303 height 28
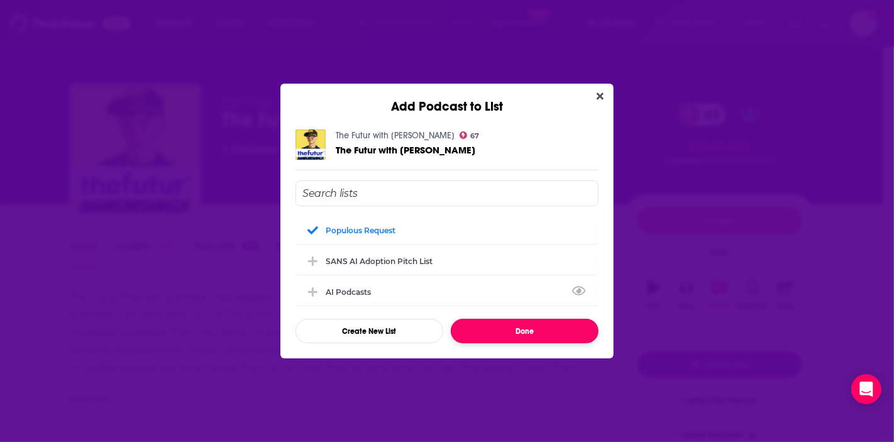
click at [501, 336] on button "Done" at bounding box center [525, 331] width 148 height 25
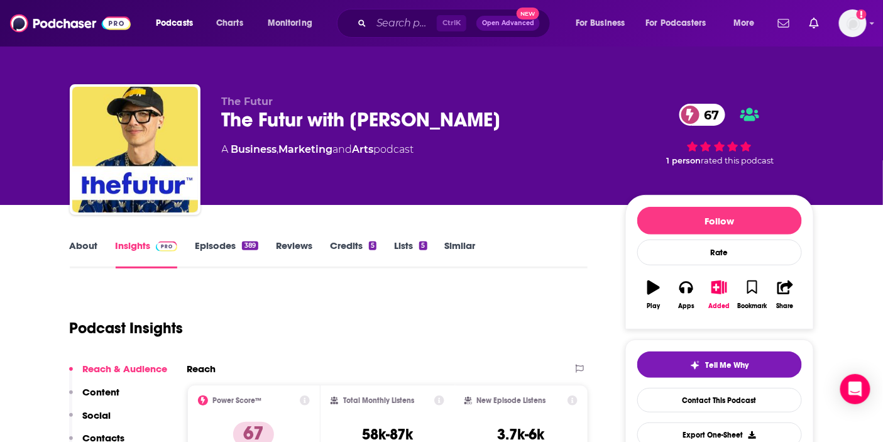
type input "https://www.podchaser.com/podcasts/designed-717181"
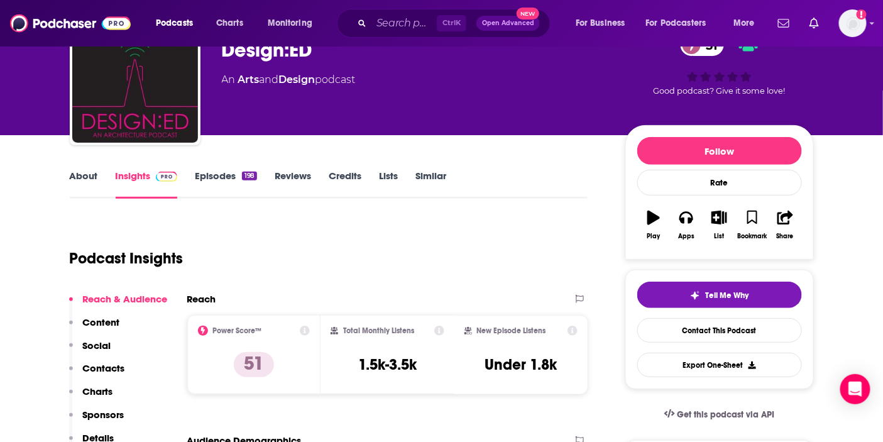
scroll to position [140, 0]
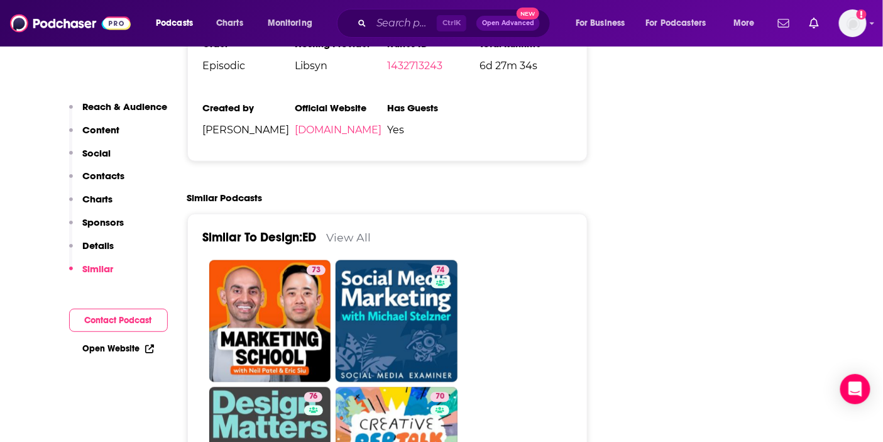
scroll to position [1942, 0]
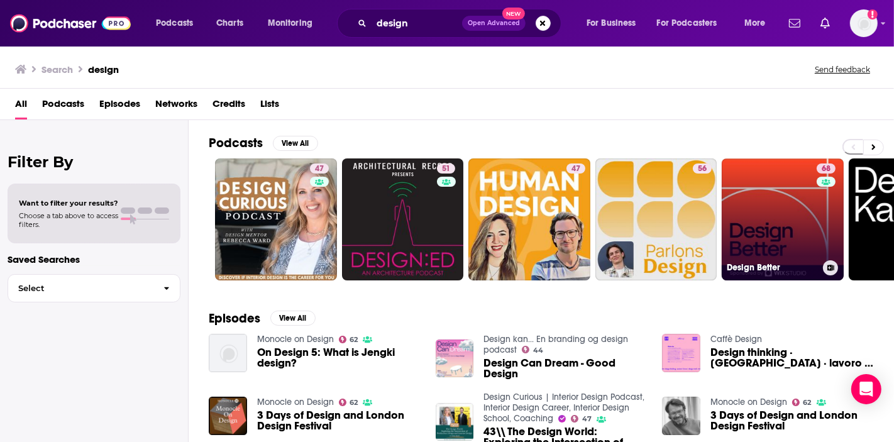
click at [763, 209] on link "68 Design Better" at bounding box center [783, 219] width 122 height 122
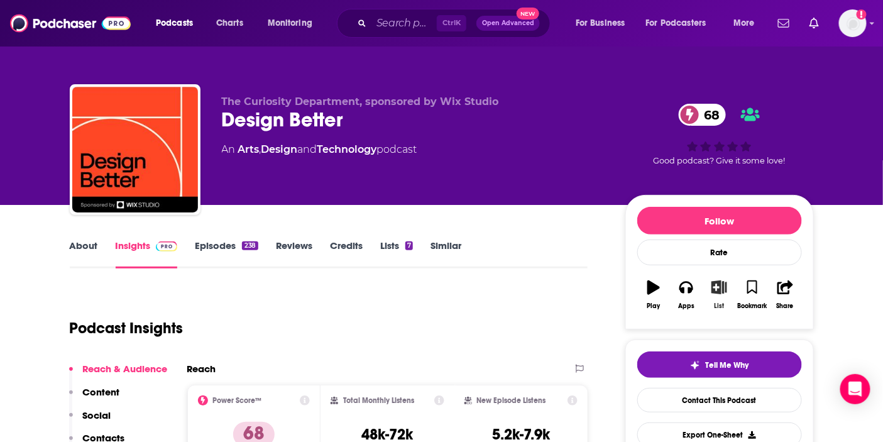
click at [712, 302] on button "List" at bounding box center [719, 294] width 33 height 45
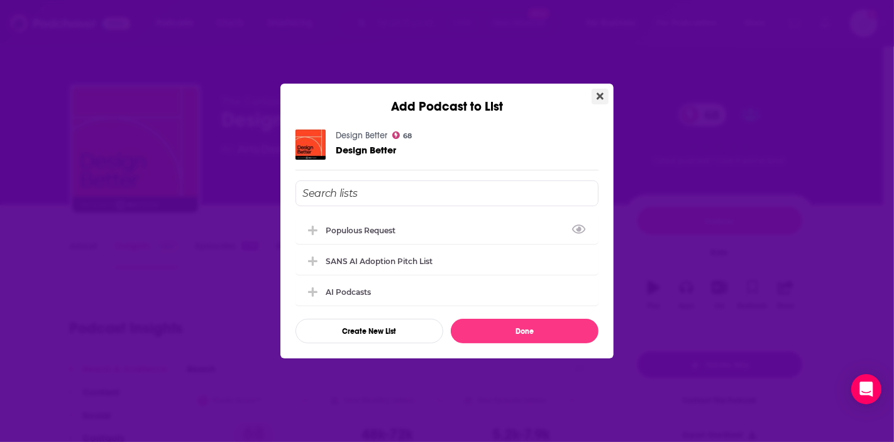
drag, startPoint x: 599, startPoint y: 93, endPoint x: 439, endPoint y: 242, distance: 218.9
click at [599, 92] on icon "Close" at bounding box center [600, 96] width 7 height 10
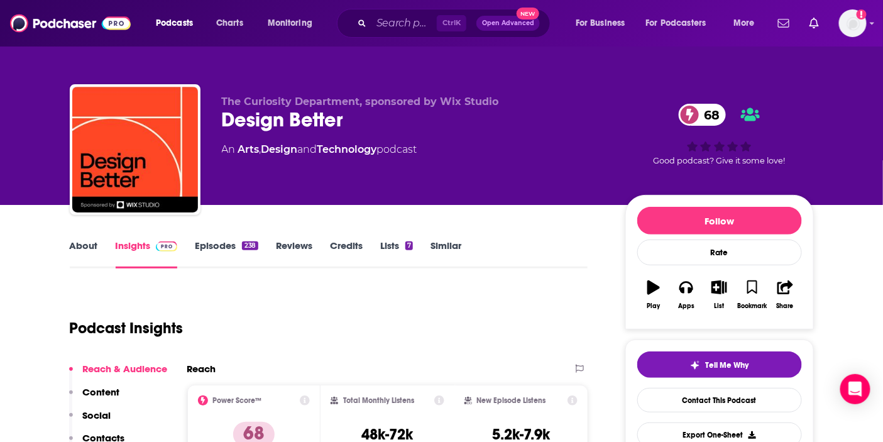
click at [80, 243] on link "About" at bounding box center [84, 254] width 28 height 29
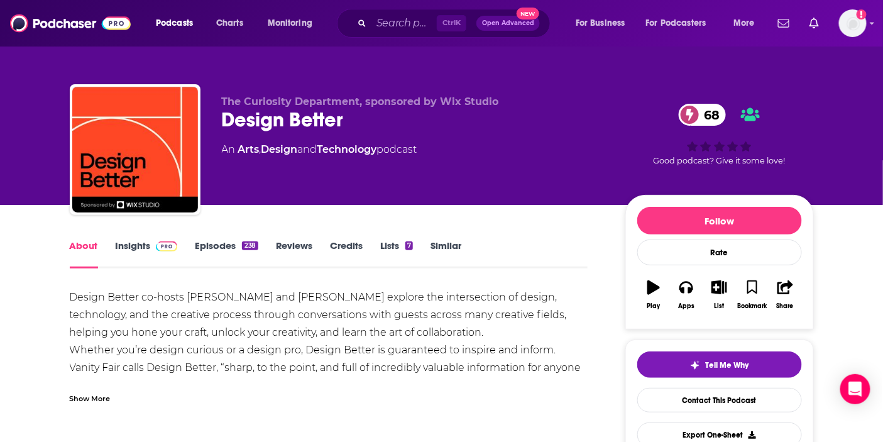
click at [222, 246] on link "Episodes 238" at bounding box center [226, 254] width 63 height 29
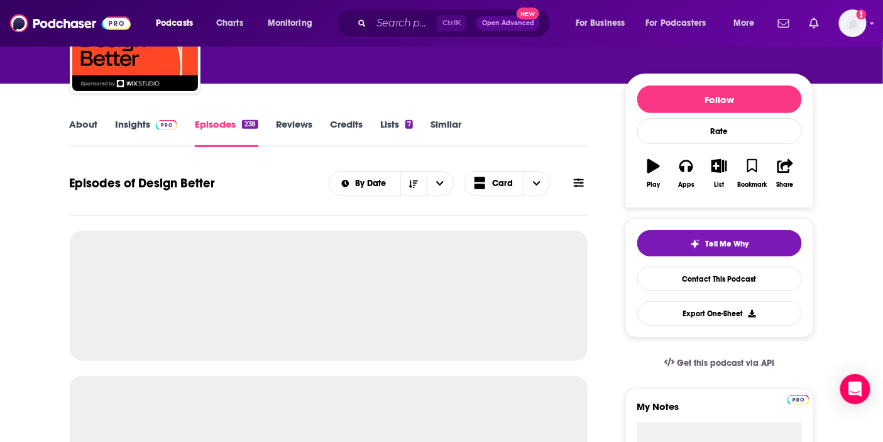
scroll to position [140, 0]
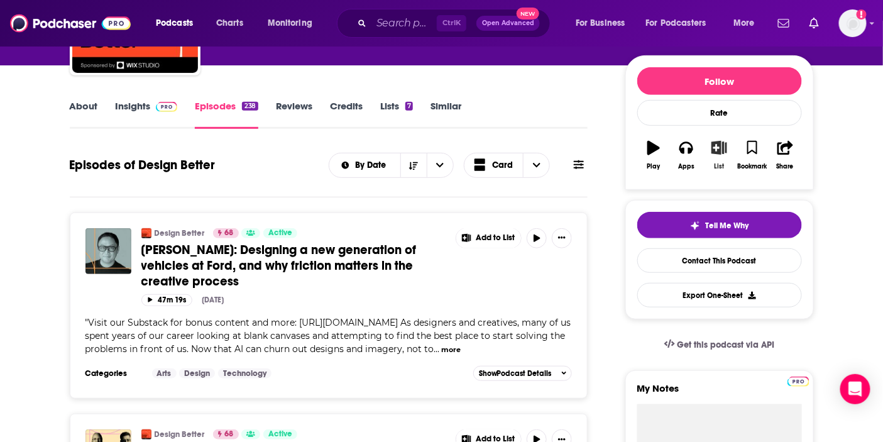
click at [712, 164] on button "List" at bounding box center [719, 155] width 33 height 45
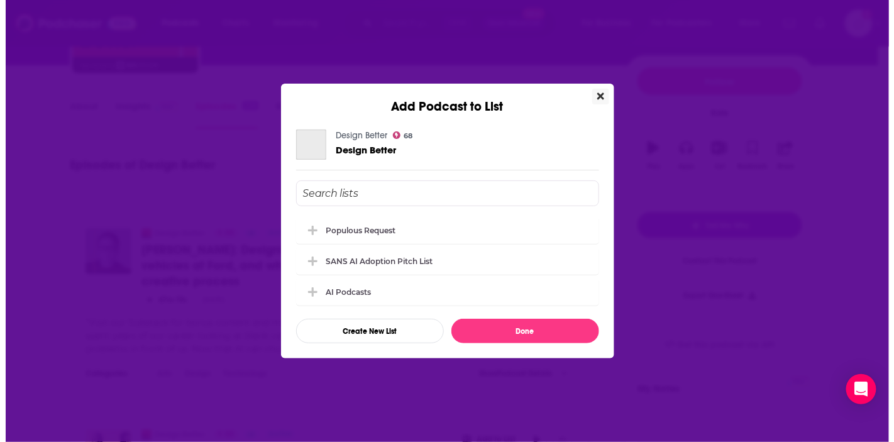
scroll to position [0, 0]
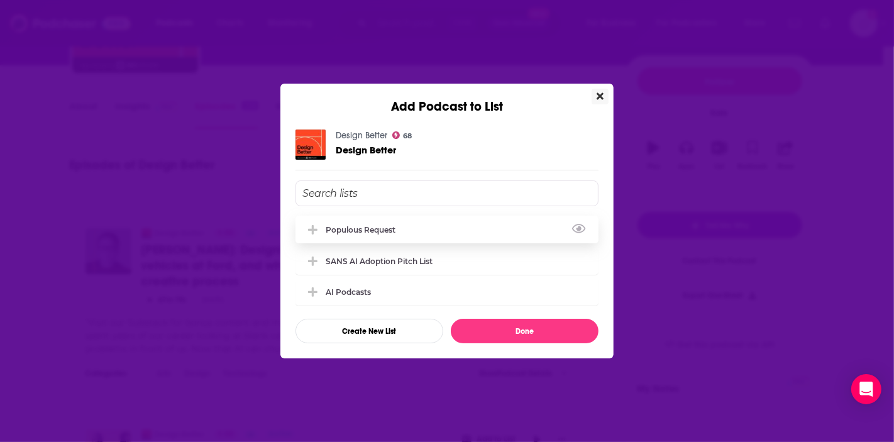
click at [402, 223] on div "Populous Request" at bounding box center [447, 230] width 303 height 28
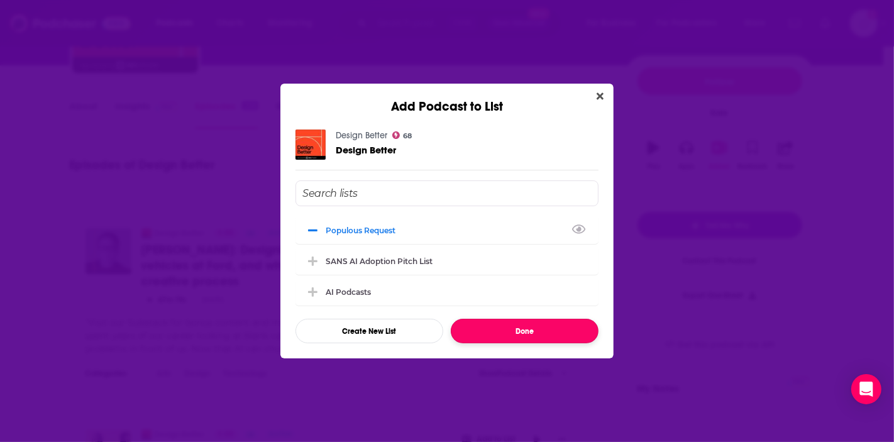
click at [510, 336] on button "Done" at bounding box center [525, 331] width 148 height 25
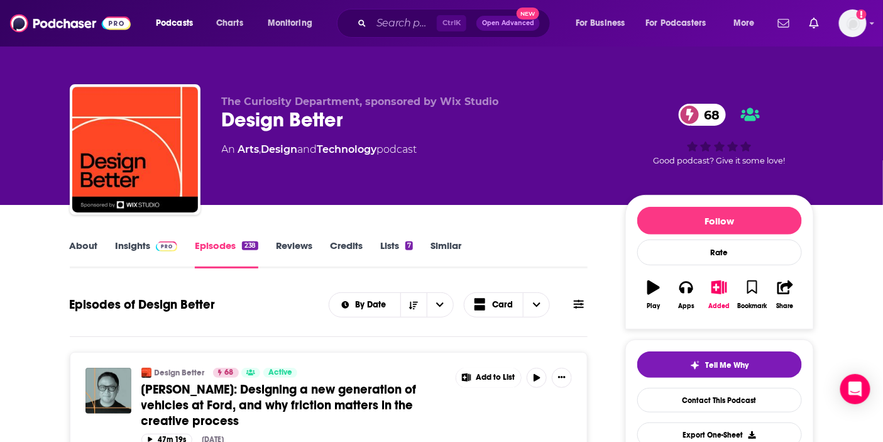
click at [141, 243] on link "Insights" at bounding box center [147, 254] width 62 height 29
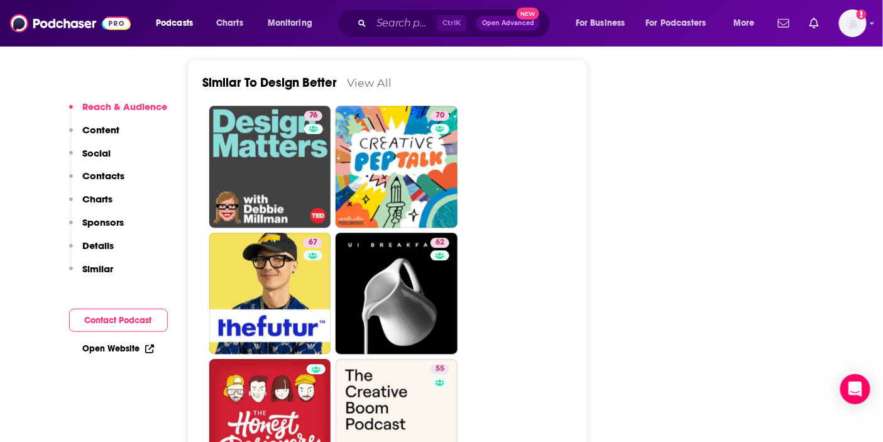
scroll to position [2375, 0]
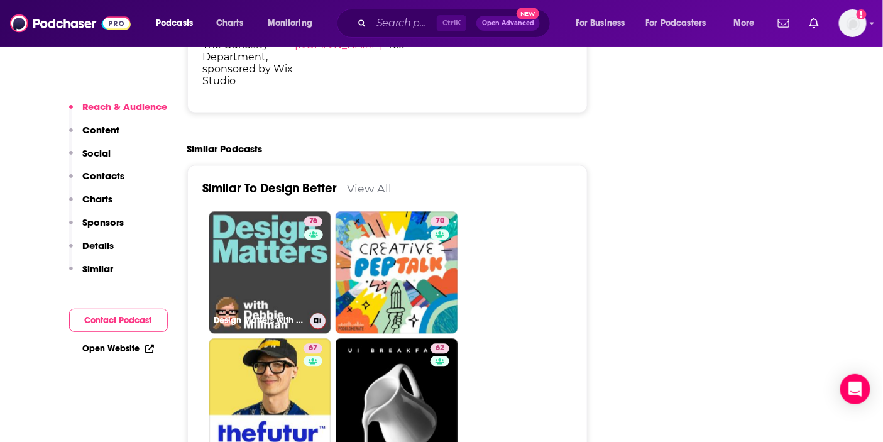
drag, startPoint x: 261, startPoint y: 204, endPoint x: 265, endPoint y: 212, distance: 8.7
click at [261, 212] on link "76 Design Matters with Debbie Millman" at bounding box center [270, 273] width 122 height 122
type input "https://www.podchaser.com/podcasts/design-matters-with-debbie-mil-74708"
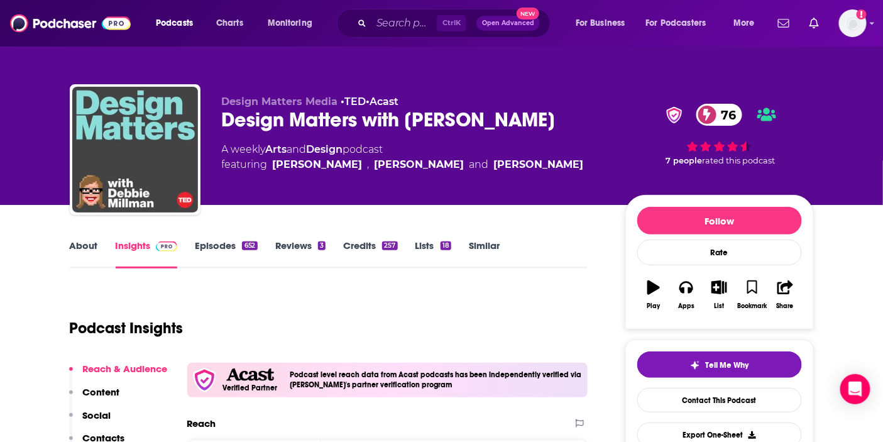
click at [206, 242] on link "Episodes 652" at bounding box center [226, 254] width 62 height 29
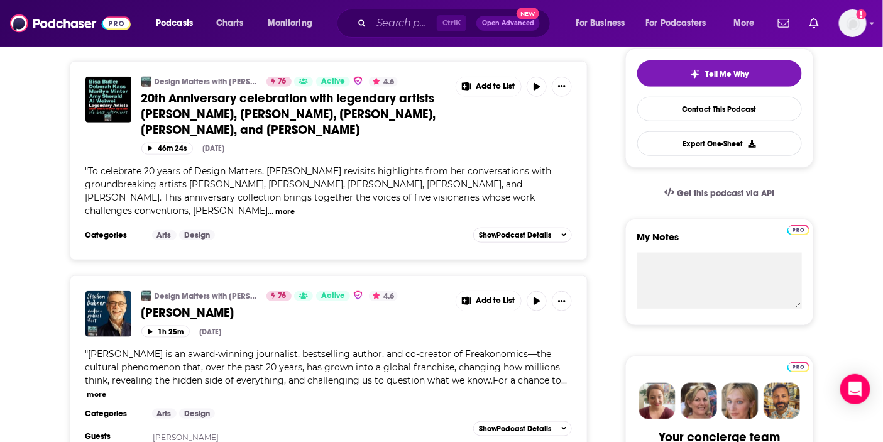
scroll to position [70, 0]
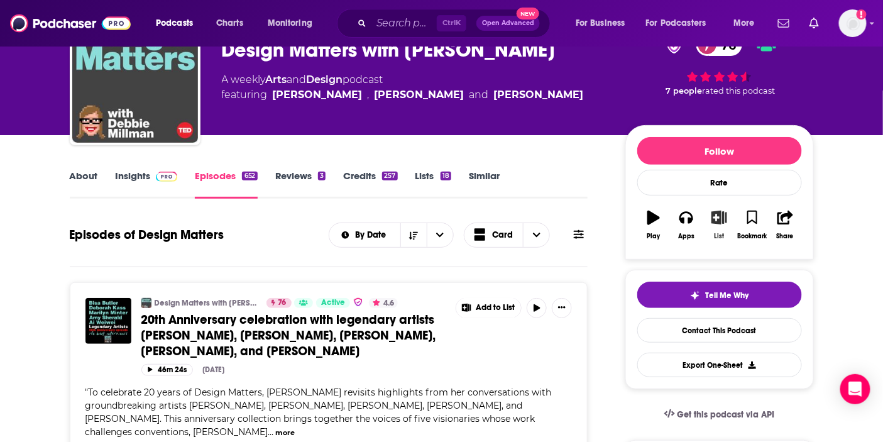
click at [711, 228] on button "List" at bounding box center [719, 224] width 33 height 45
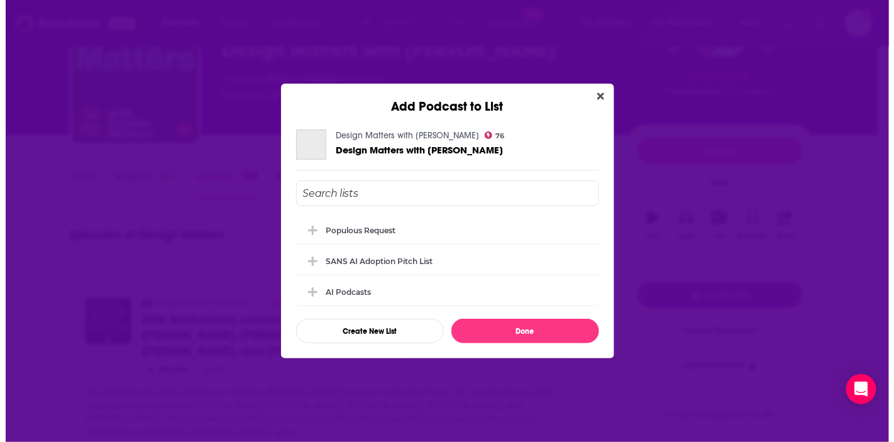
scroll to position [0, 0]
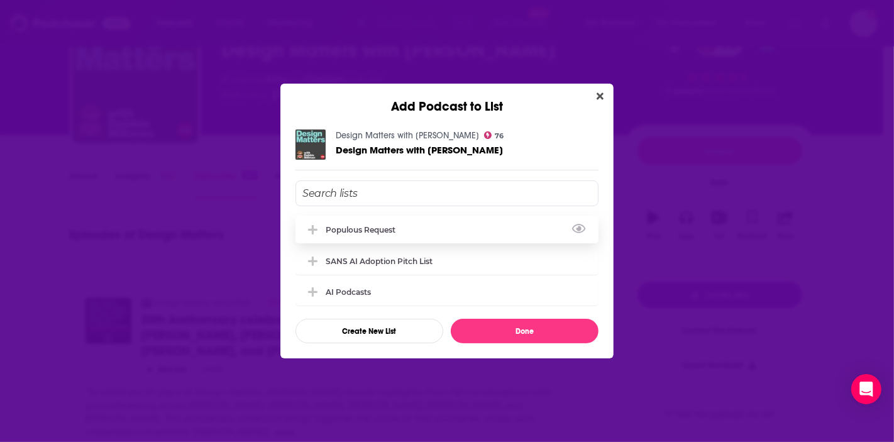
click at [389, 235] on div "Populous Request" at bounding box center [447, 230] width 303 height 28
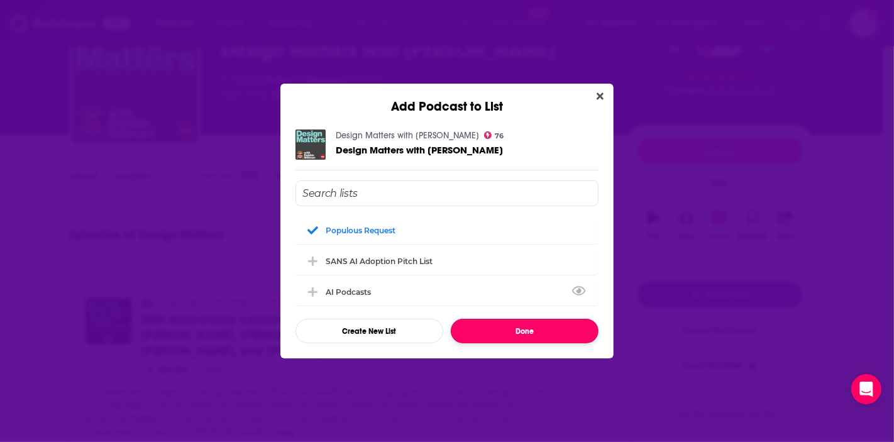
click at [499, 327] on button "Done" at bounding box center [525, 331] width 148 height 25
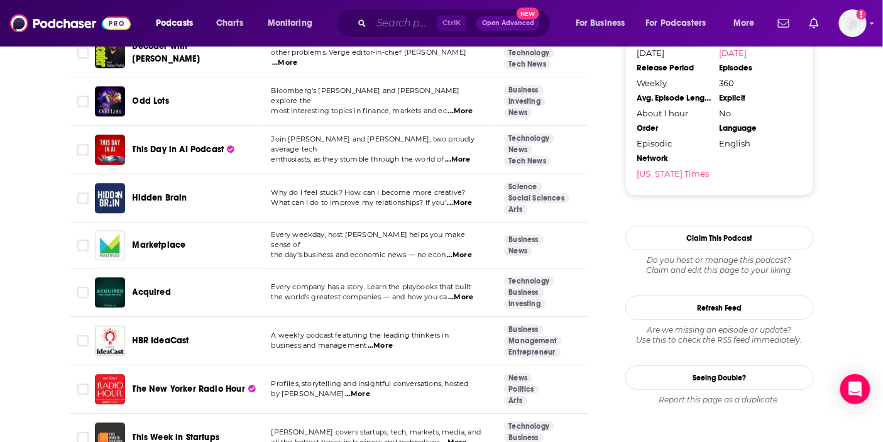
click at [417, 19] on input "Search podcasts, credits, & more..." at bounding box center [404, 23] width 65 height 20
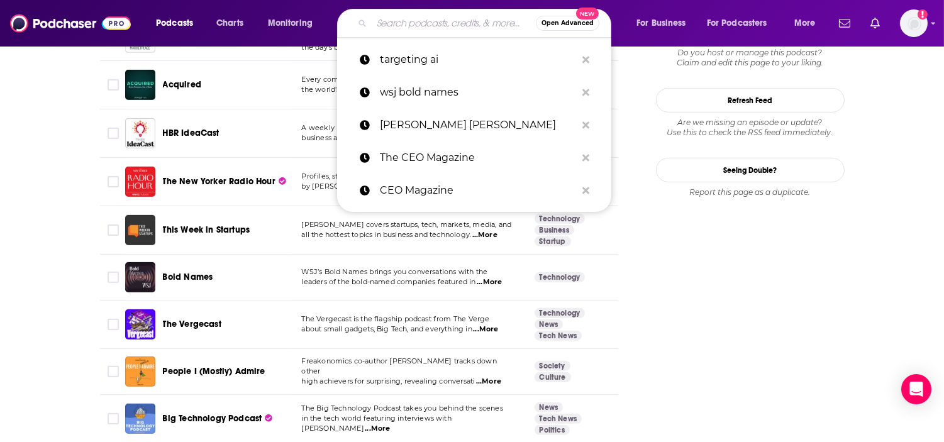
scroll to position [1657, 0]
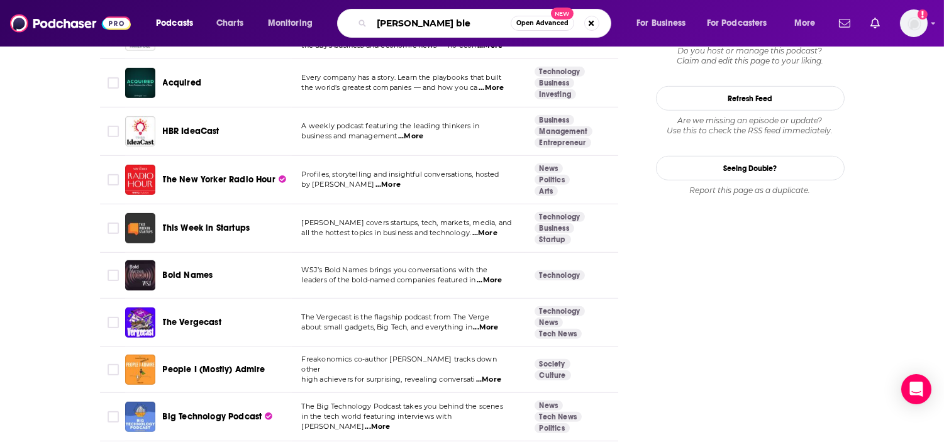
type input "[PERSON_NAME]"
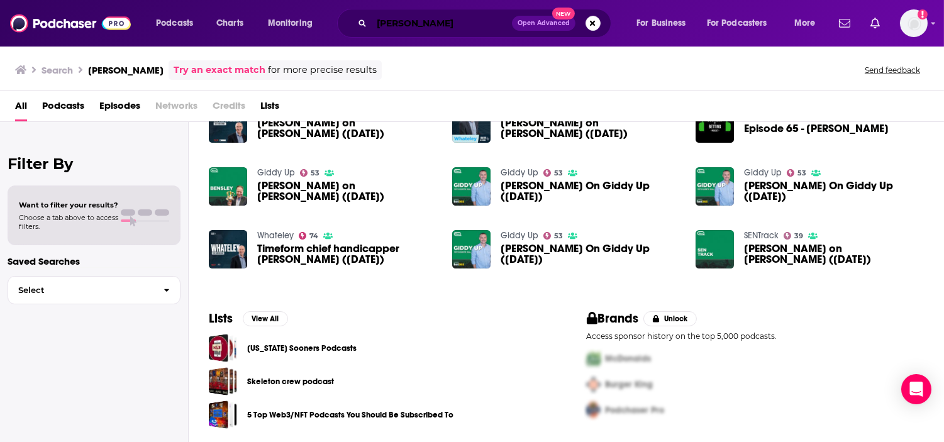
click at [466, 21] on input "[PERSON_NAME]" at bounding box center [442, 23] width 140 height 20
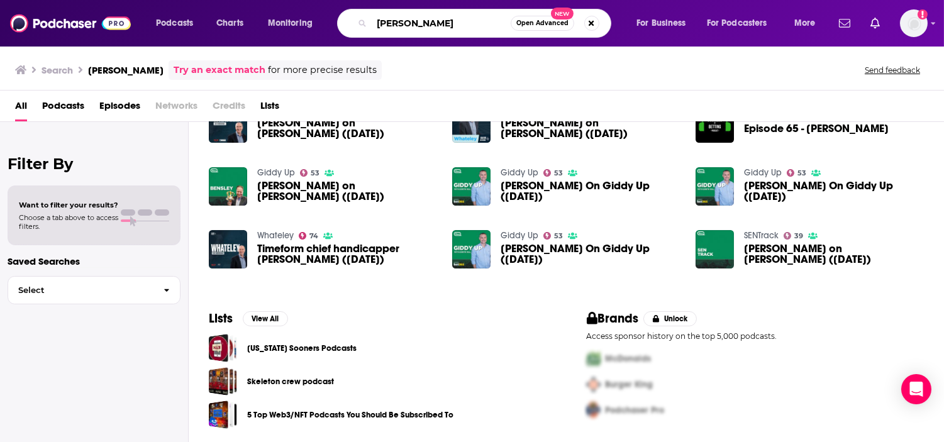
click at [466, 21] on input "[PERSON_NAME]" at bounding box center [441, 23] width 139 height 20
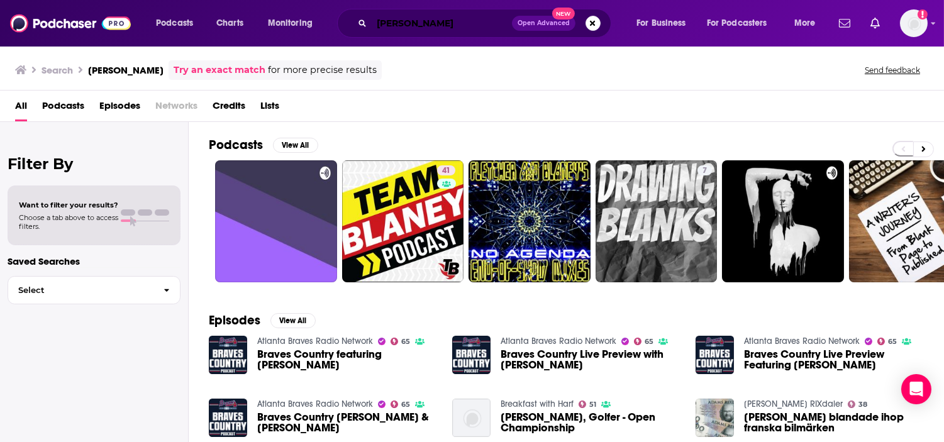
click at [492, 16] on input "[PERSON_NAME]" at bounding box center [442, 23] width 140 height 20
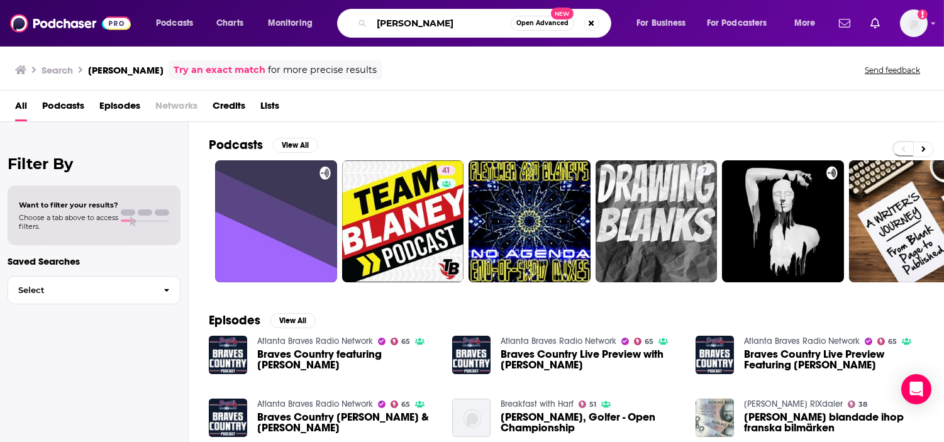
click at [492, 16] on input "[PERSON_NAME]" at bounding box center [441, 23] width 139 height 20
type input "architecture"
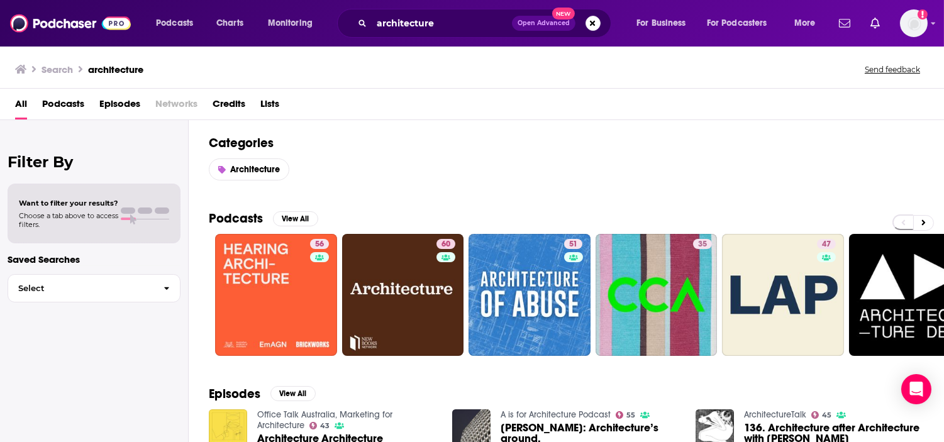
click at [84, 101] on div "All Podcasts Episodes Networks Credits Lists" at bounding box center [474, 107] width 919 height 26
click at [71, 102] on span "Podcasts" at bounding box center [63, 107] width 42 height 26
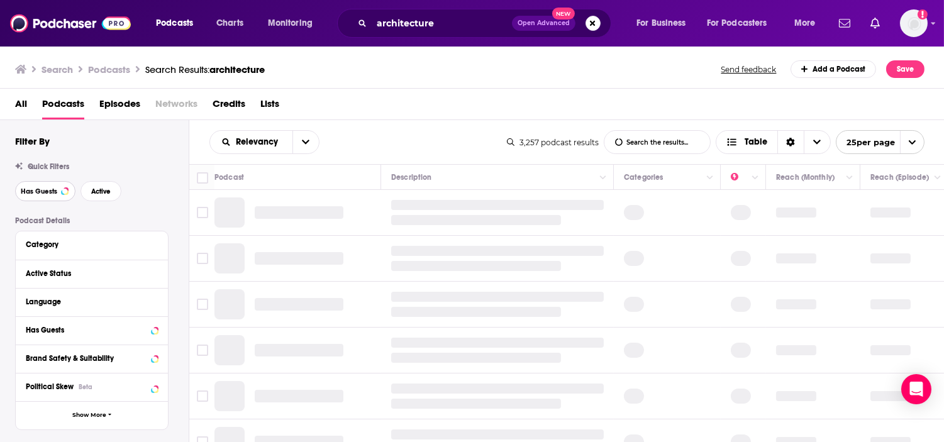
click at [38, 192] on span "Has Guests" at bounding box center [39, 191] width 36 height 7
click at [86, 191] on button "Active" at bounding box center [100, 191] width 41 height 20
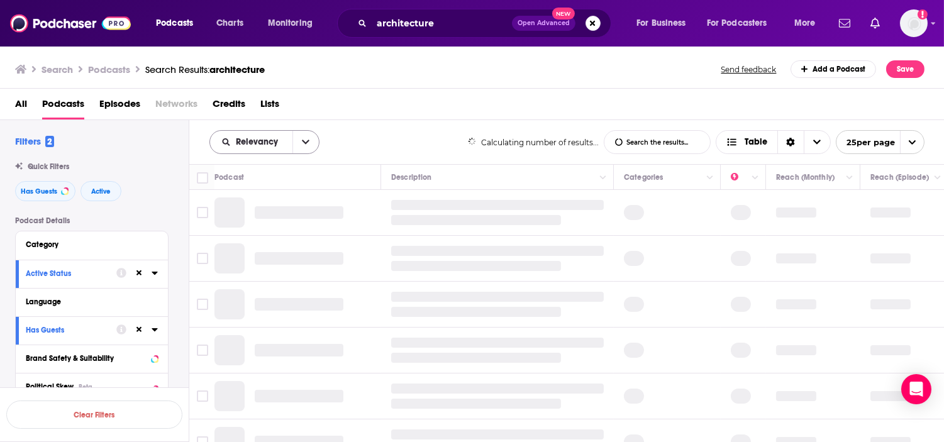
click at [310, 141] on button "open menu" at bounding box center [305, 142] width 26 height 23
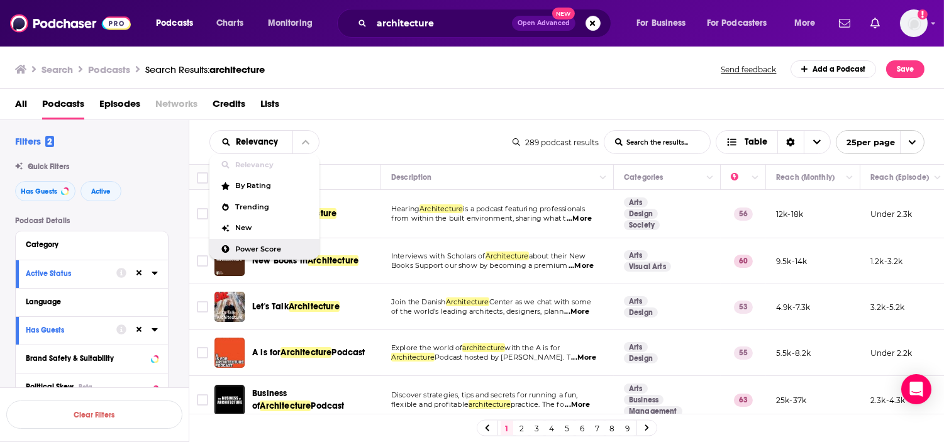
click at [248, 246] on span "Power Score" at bounding box center [272, 249] width 74 height 7
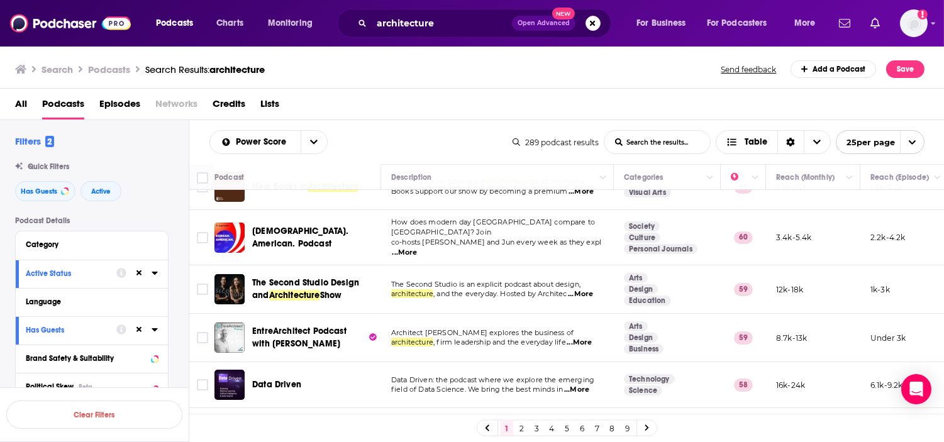
scroll to position [349, 0]
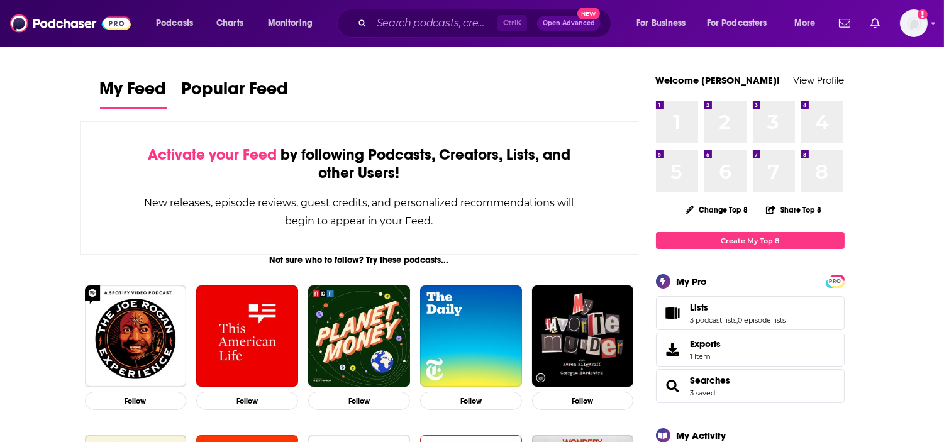
click at [394, 26] on input "Search podcasts, credits, & more..." at bounding box center [435, 23] width 126 height 20
click at [395, 26] on input "Search podcasts, credits, & more..." at bounding box center [435, 23] width 126 height 20
click at [397, 23] on input "Search podcasts, credits, & more..." at bounding box center [435, 23] width 126 height 20
click at [399, 20] on input "Search podcasts, credits, & more..." at bounding box center [435, 23] width 126 height 20
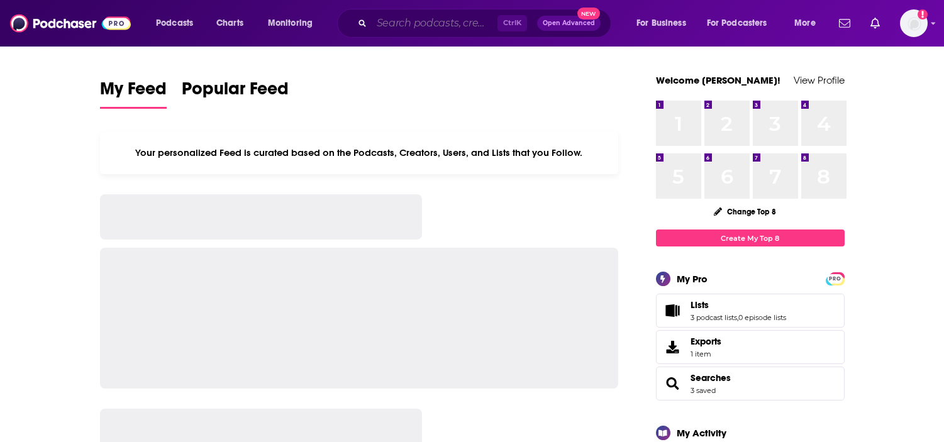
click at [407, 19] on input "Search podcasts, credits, & more..." at bounding box center [435, 23] width 126 height 20
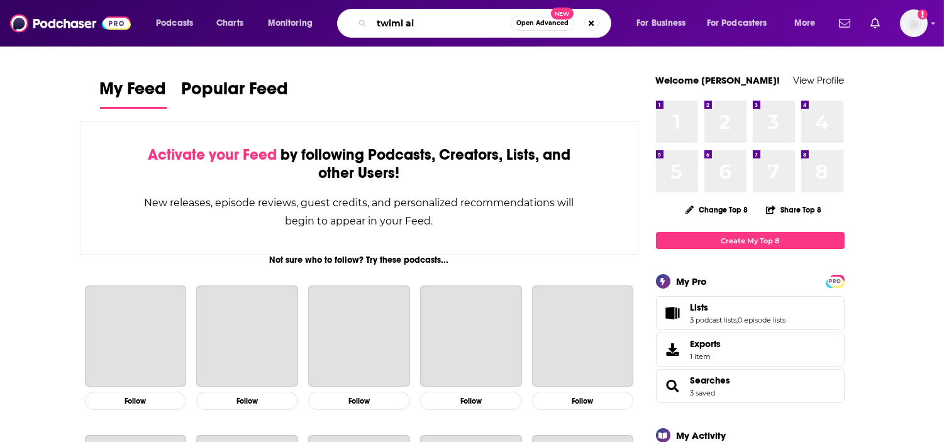
type input "twiml ai"
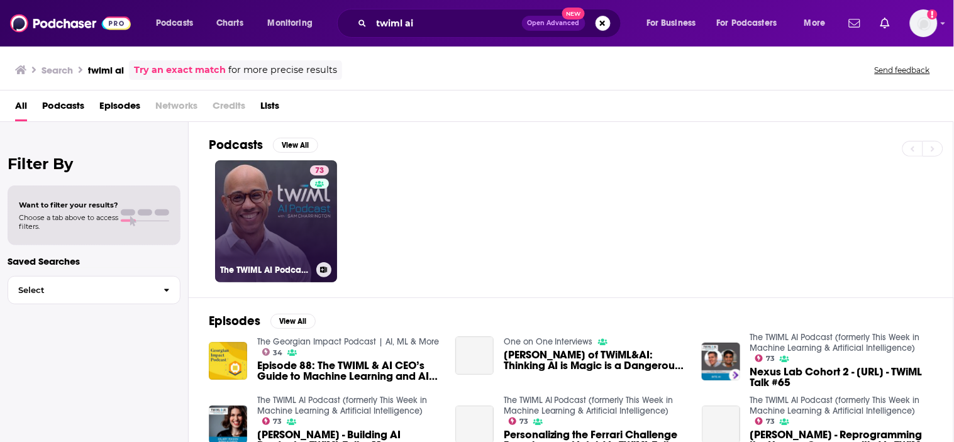
click at [275, 207] on link "73 The TWIML AI Podcast (formerly This Week in Machine Learning & Artificial In…" at bounding box center [276, 221] width 122 height 122
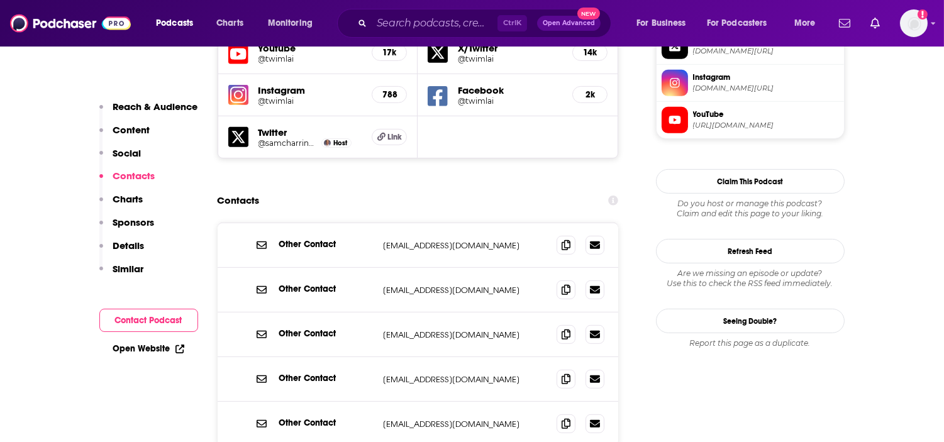
scroll to position [1187, 0]
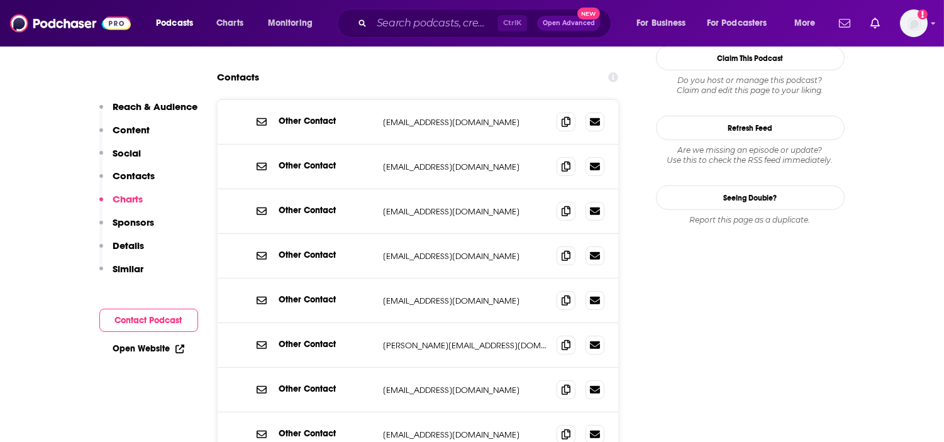
scroll to position [1258, 0]
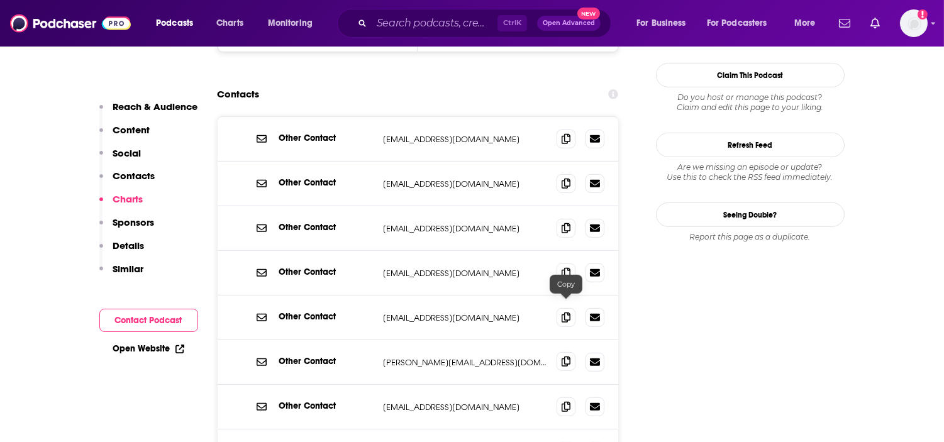
click at [562, 357] on icon at bounding box center [565, 362] width 9 height 10
click at [561, 133] on icon at bounding box center [565, 138] width 9 height 10
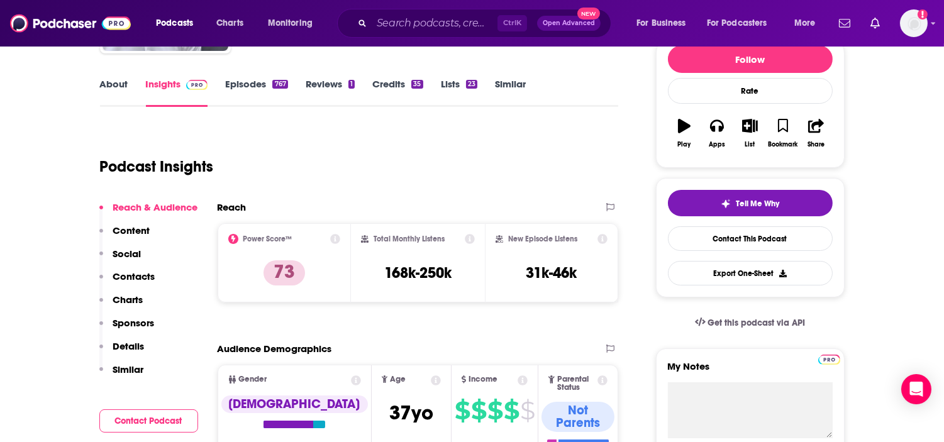
scroll to position [0, 0]
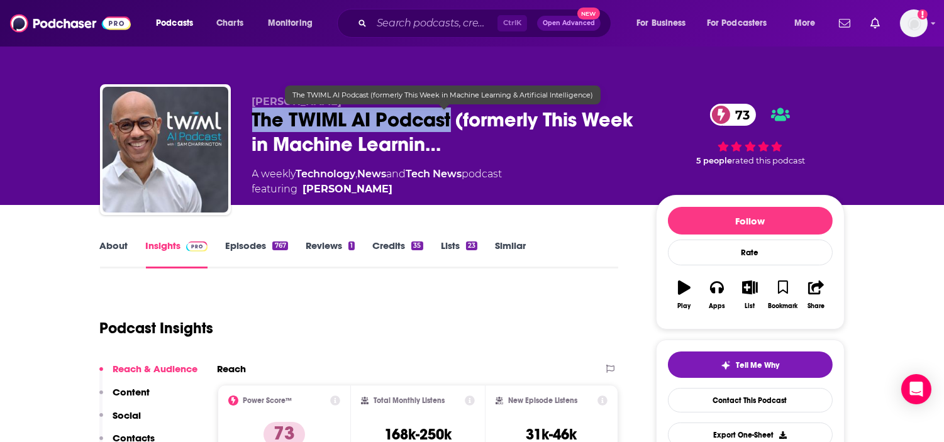
drag, startPoint x: 306, startPoint y: 116, endPoint x: 455, endPoint y: 119, distance: 149.0
click at [455, 119] on span "The TWIML AI Podcast (formerly This Week in Machine Learnin…" at bounding box center [444, 132] width 384 height 49
copy h2 "The TWIML AI Podcast"
